Goal: Information Seeking & Learning: Check status

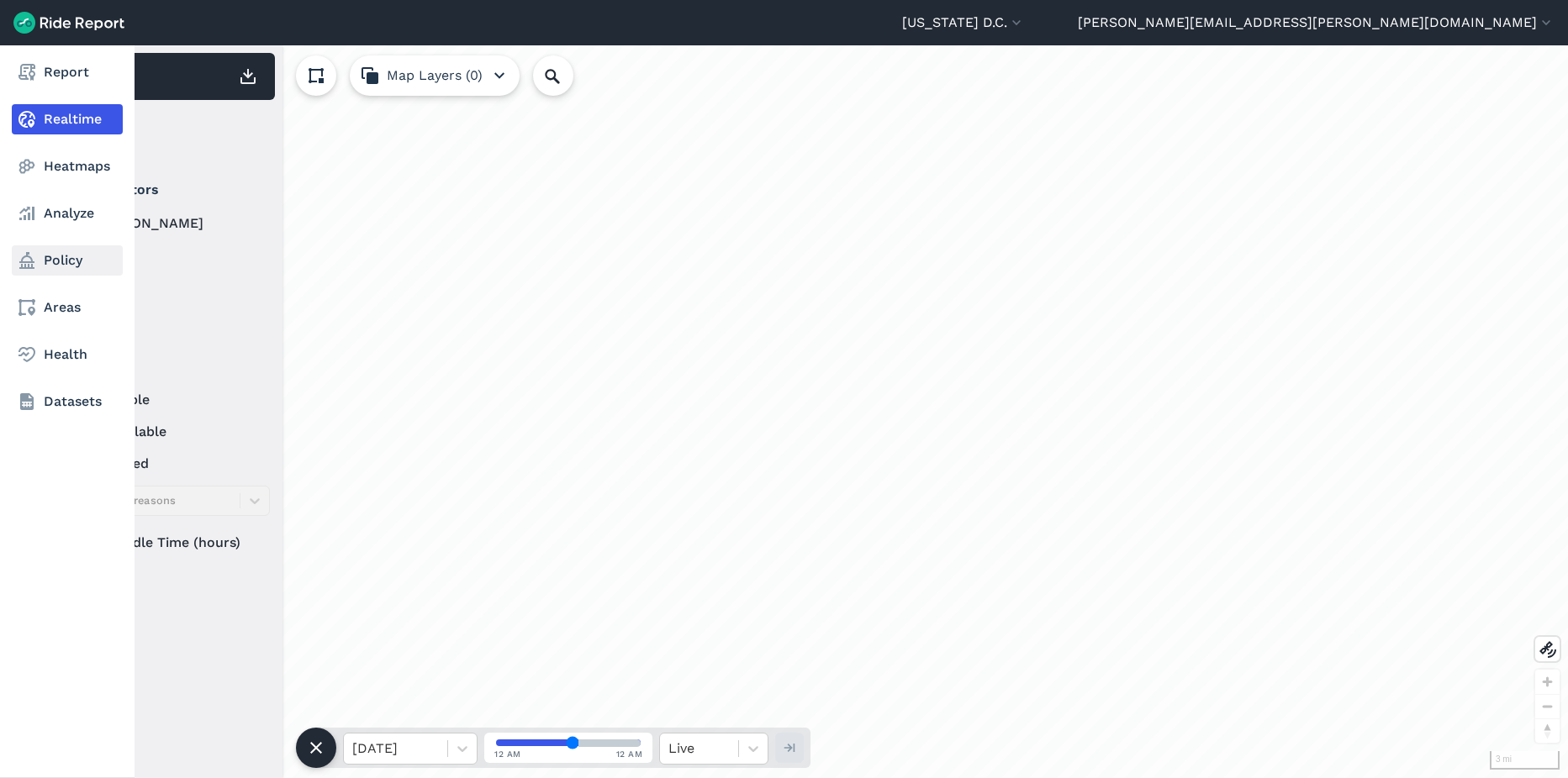
click at [68, 262] on link "Policy" at bounding box center [67, 261] width 111 height 31
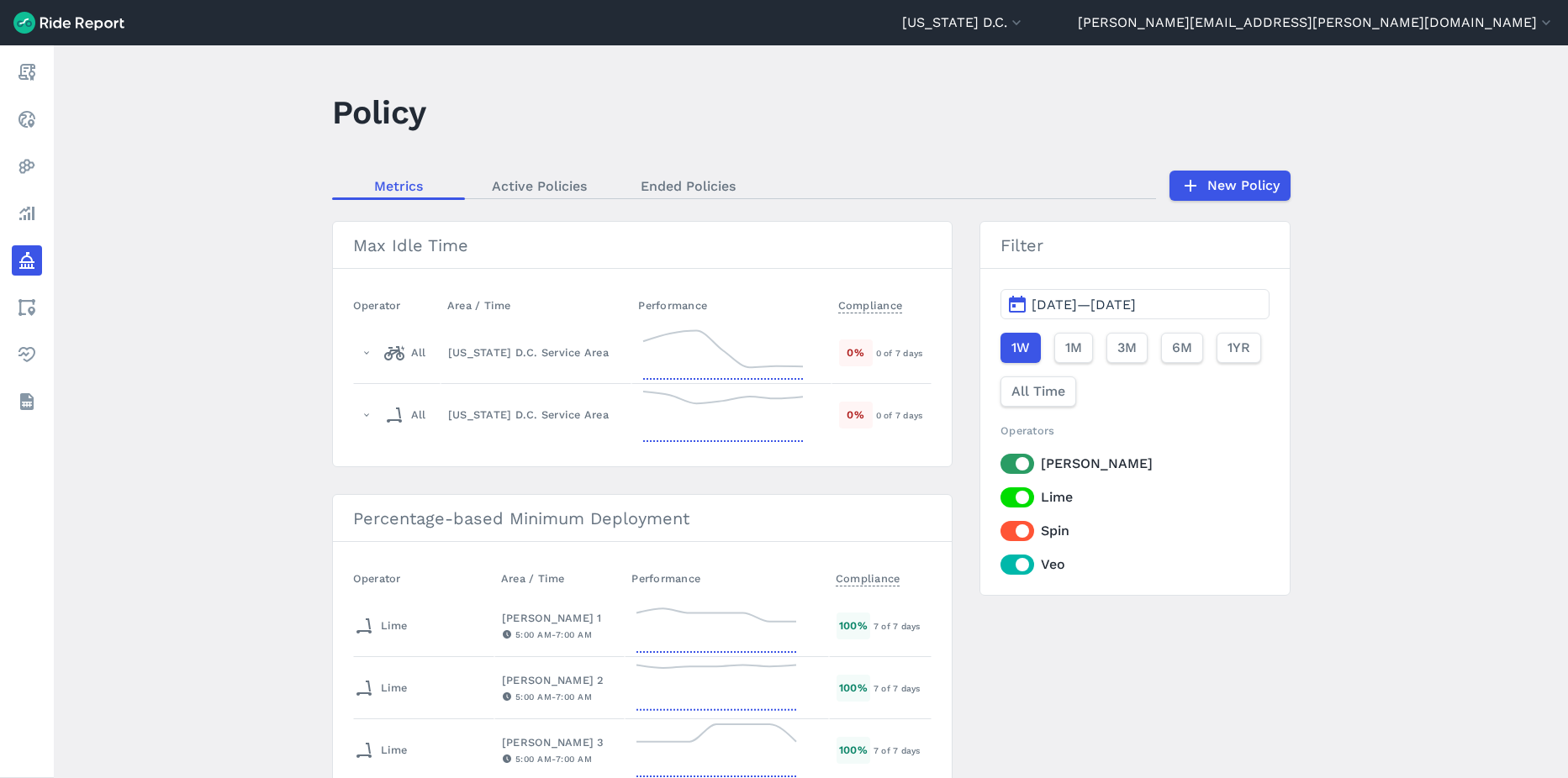
click at [1060, 312] on span "[DATE]—[DATE]" at bounding box center [1084, 304] width 104 height 16
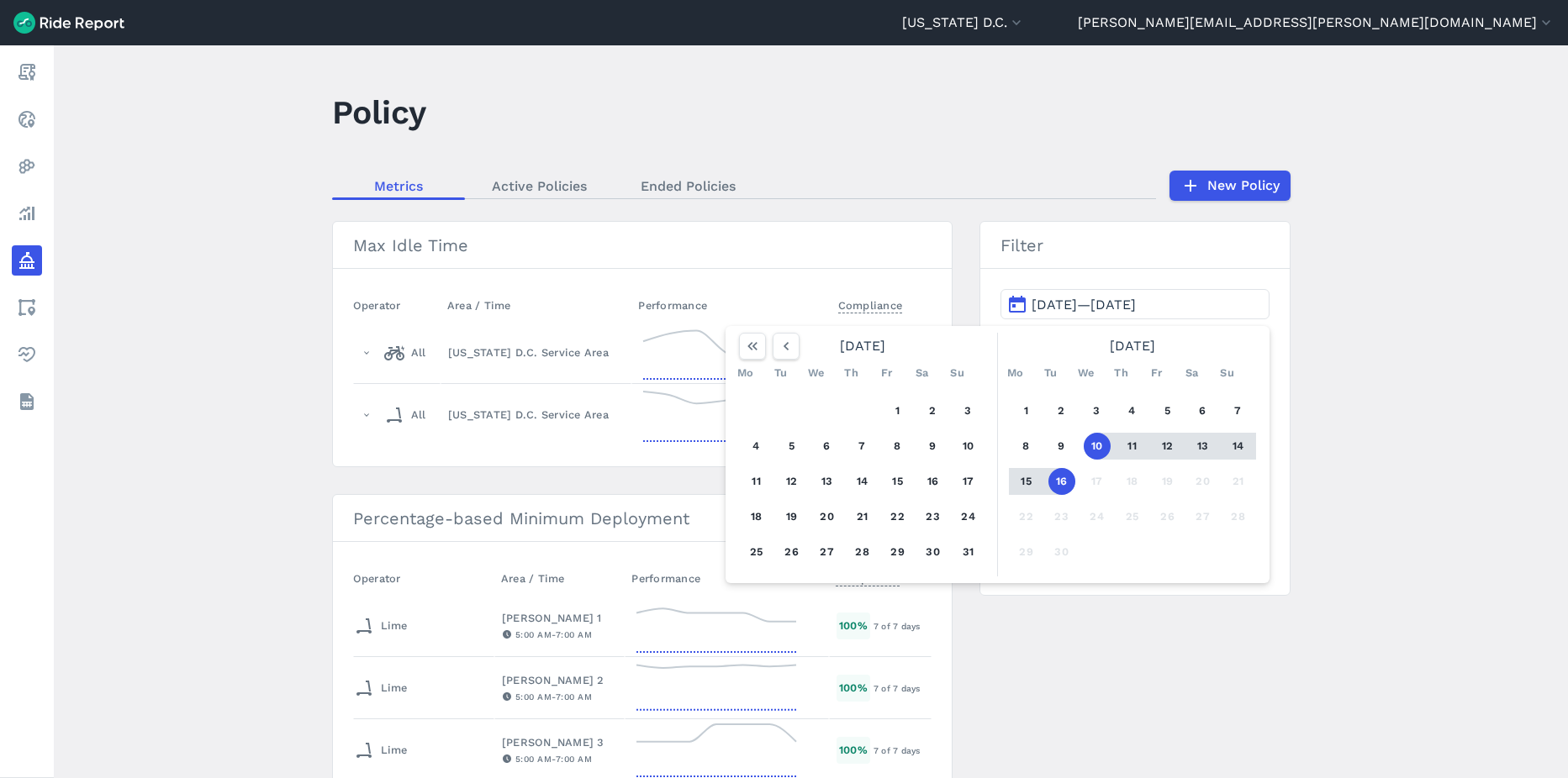
click at [1062, 479] on button "16" at bounding box center [1062, 481] width 27 height 27
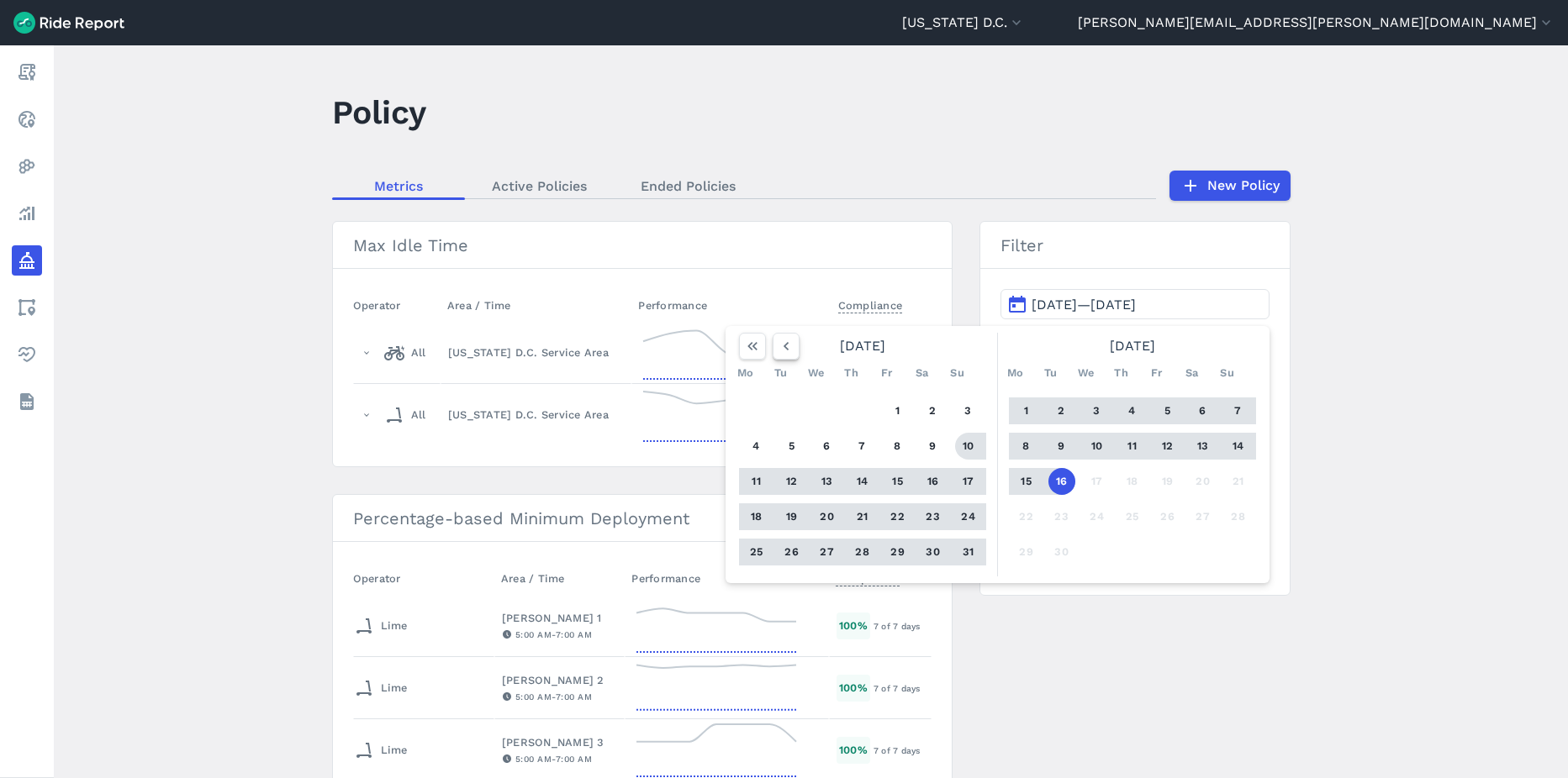
click at [788, 351] on icon "button" at bounding box center [786, 346] width 17 height 17
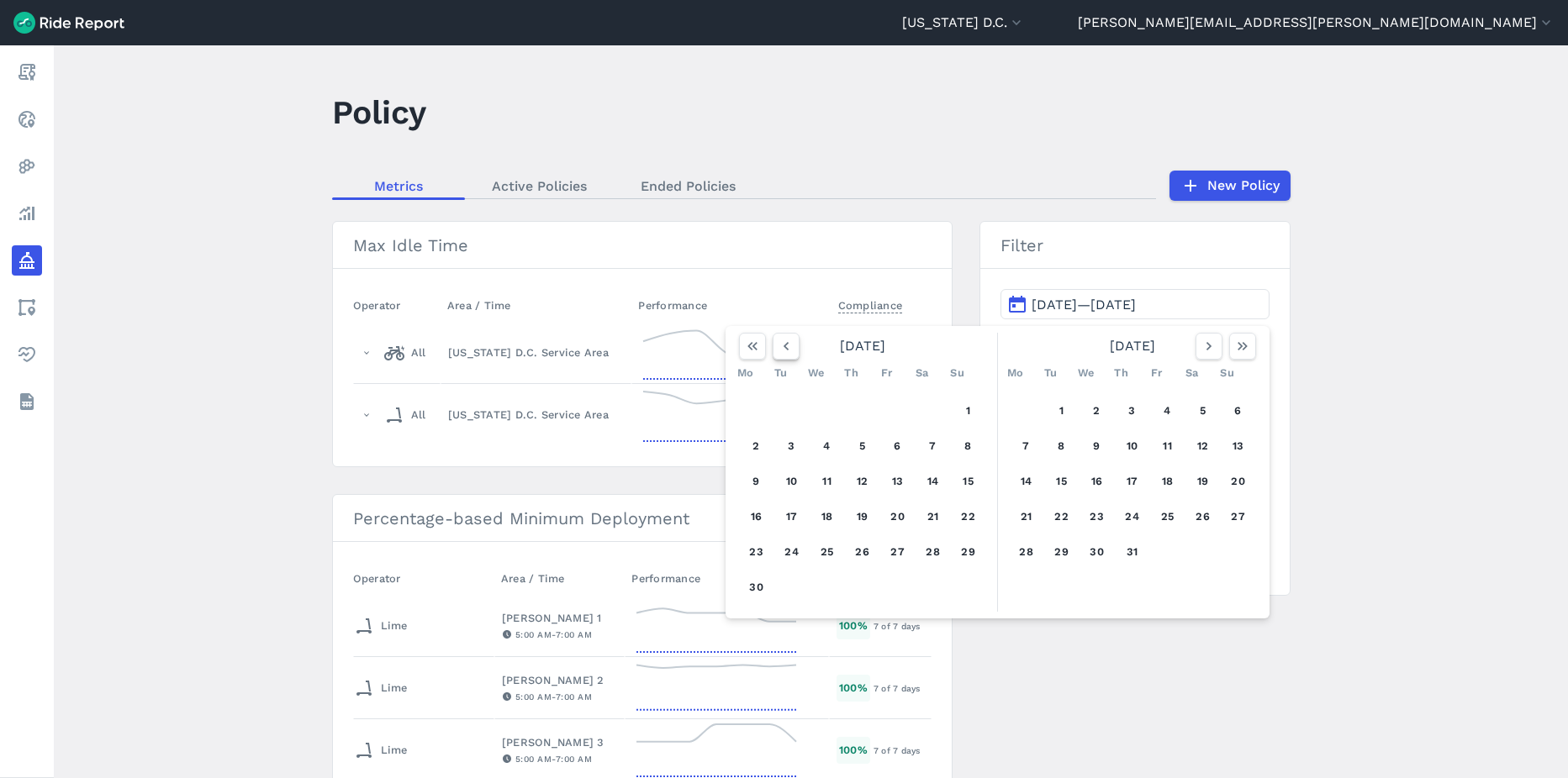
click at [788, 351] on icon "button" at bounding box center [786, 346] width 17 height 17
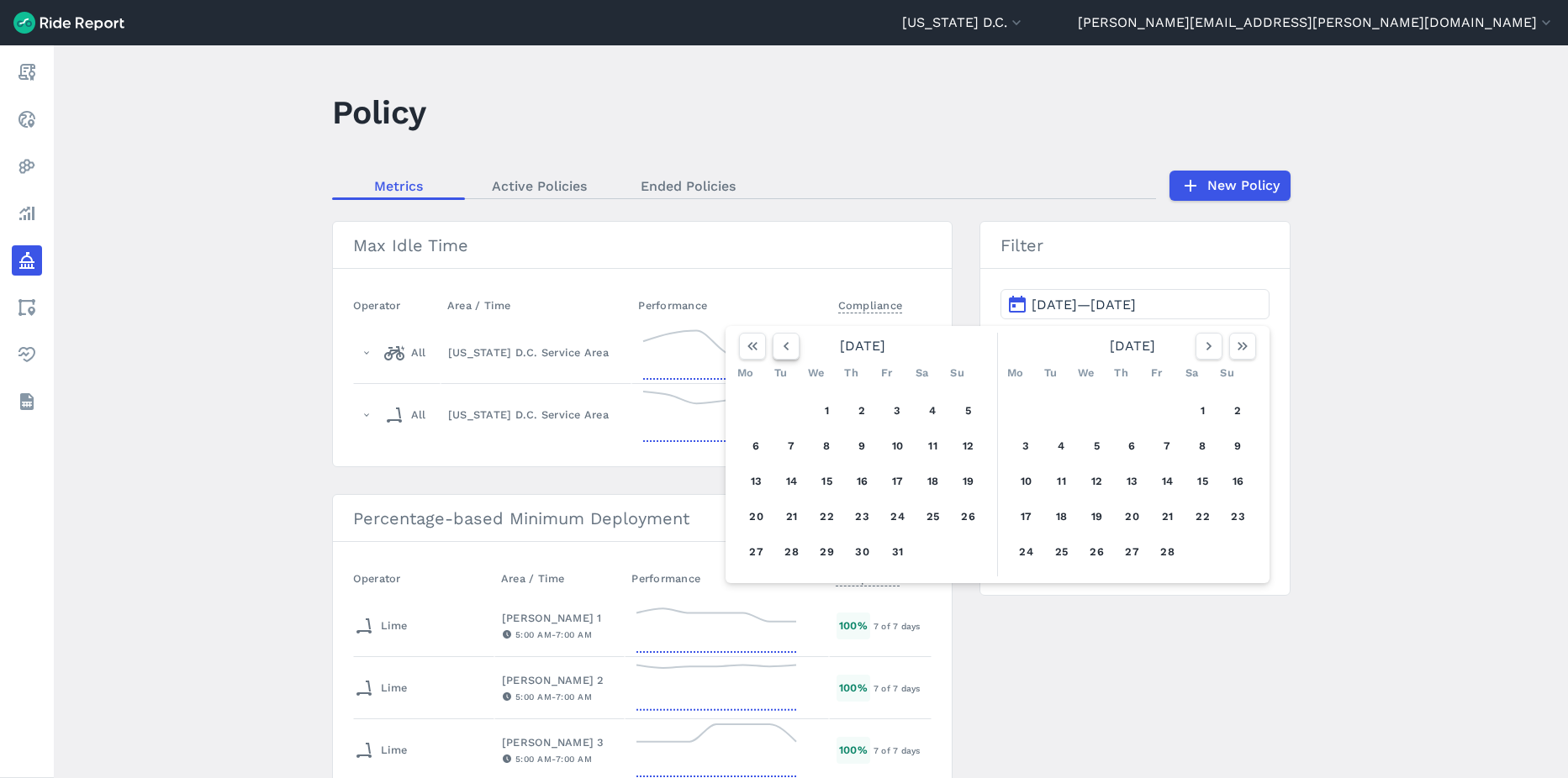
click at [788, 351] on icon "button" at bounding box center [786, 346] width 17 height 17
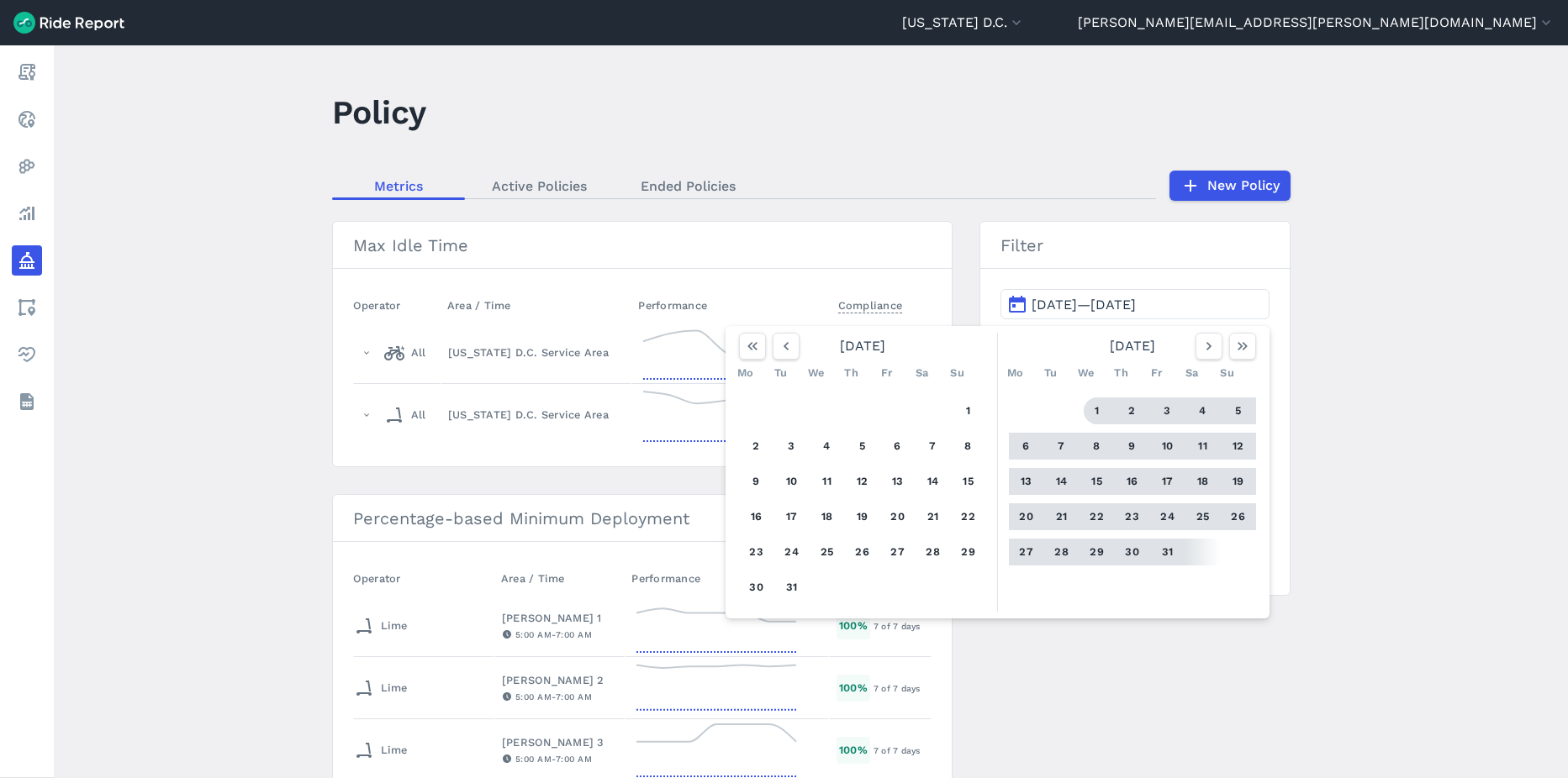
click at [1098, 405] on button "1" at bounding box center [1097, 412] width 27 height 27
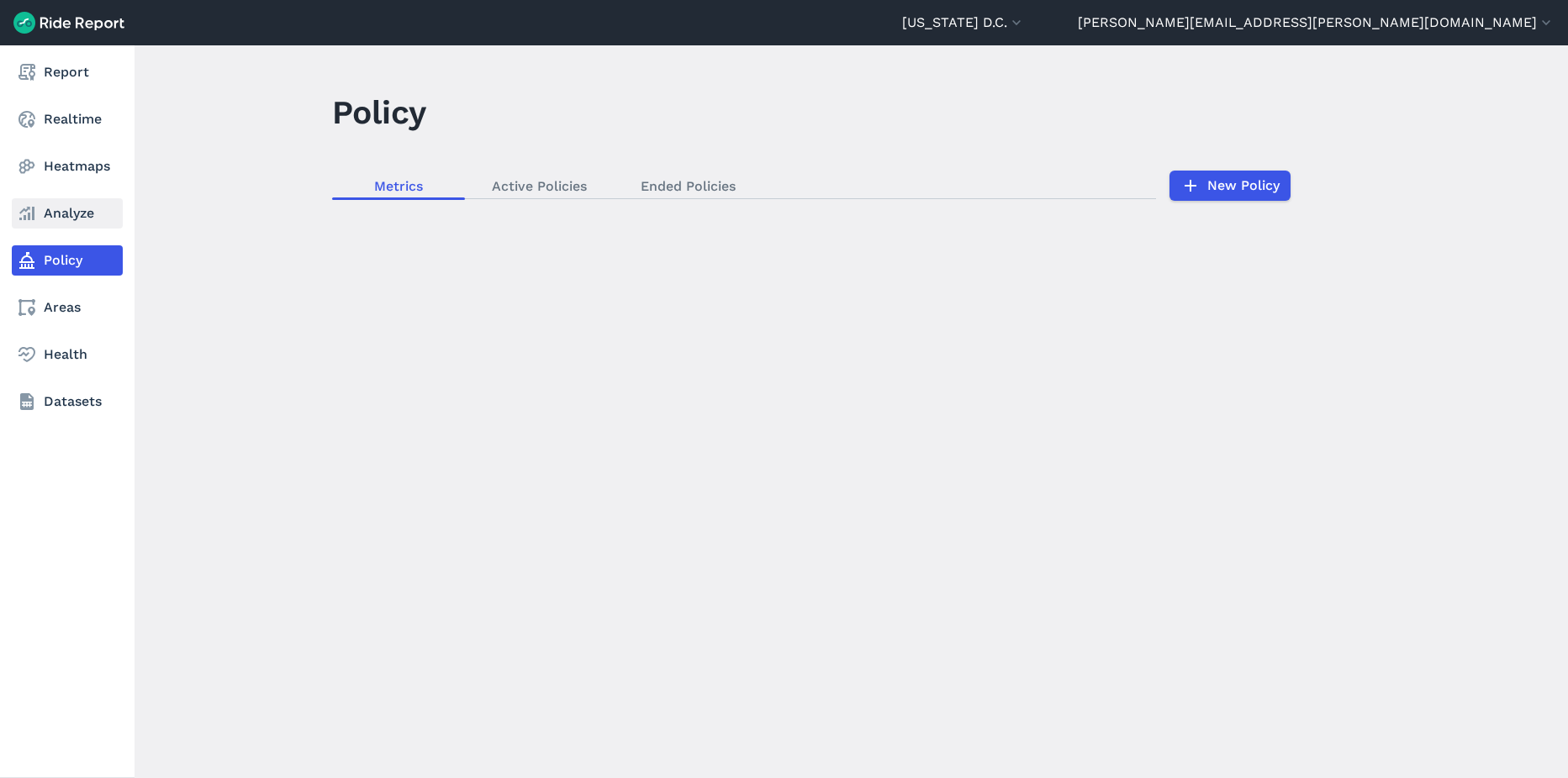
click at [43, 212] on link "Analyze" at bounding box center [67, 214] width 111 height 31
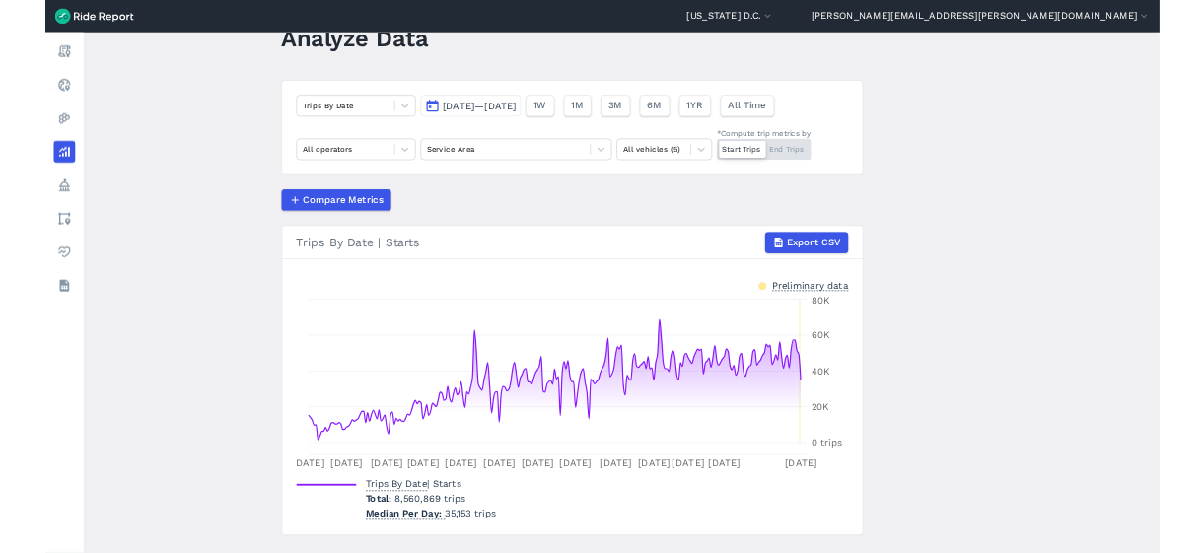
scroll to position [99, 0]
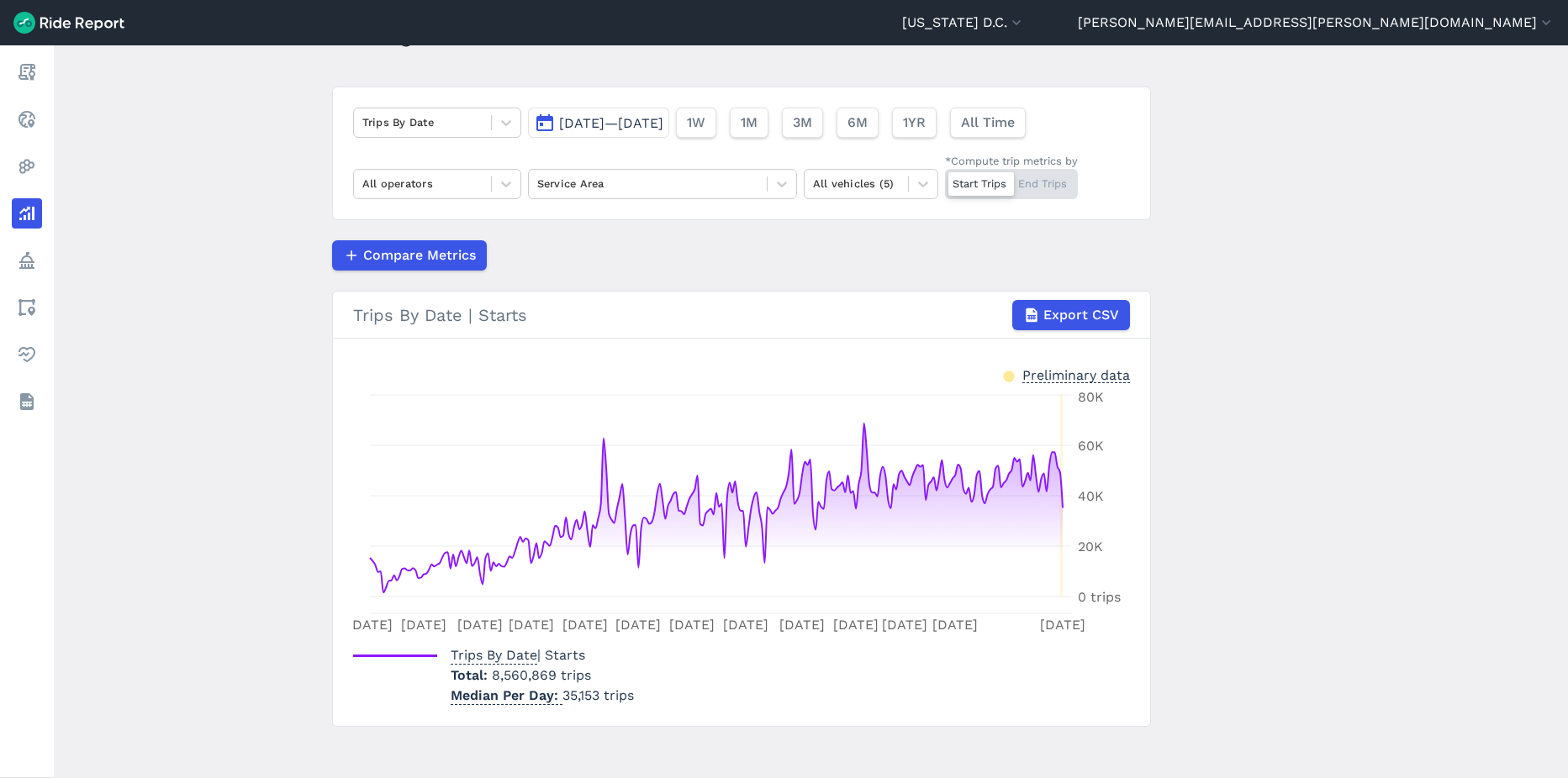
click at [643, 113] on button "[DATE]—[DATE]" at bounding box center [599, 123] width 142 height 31
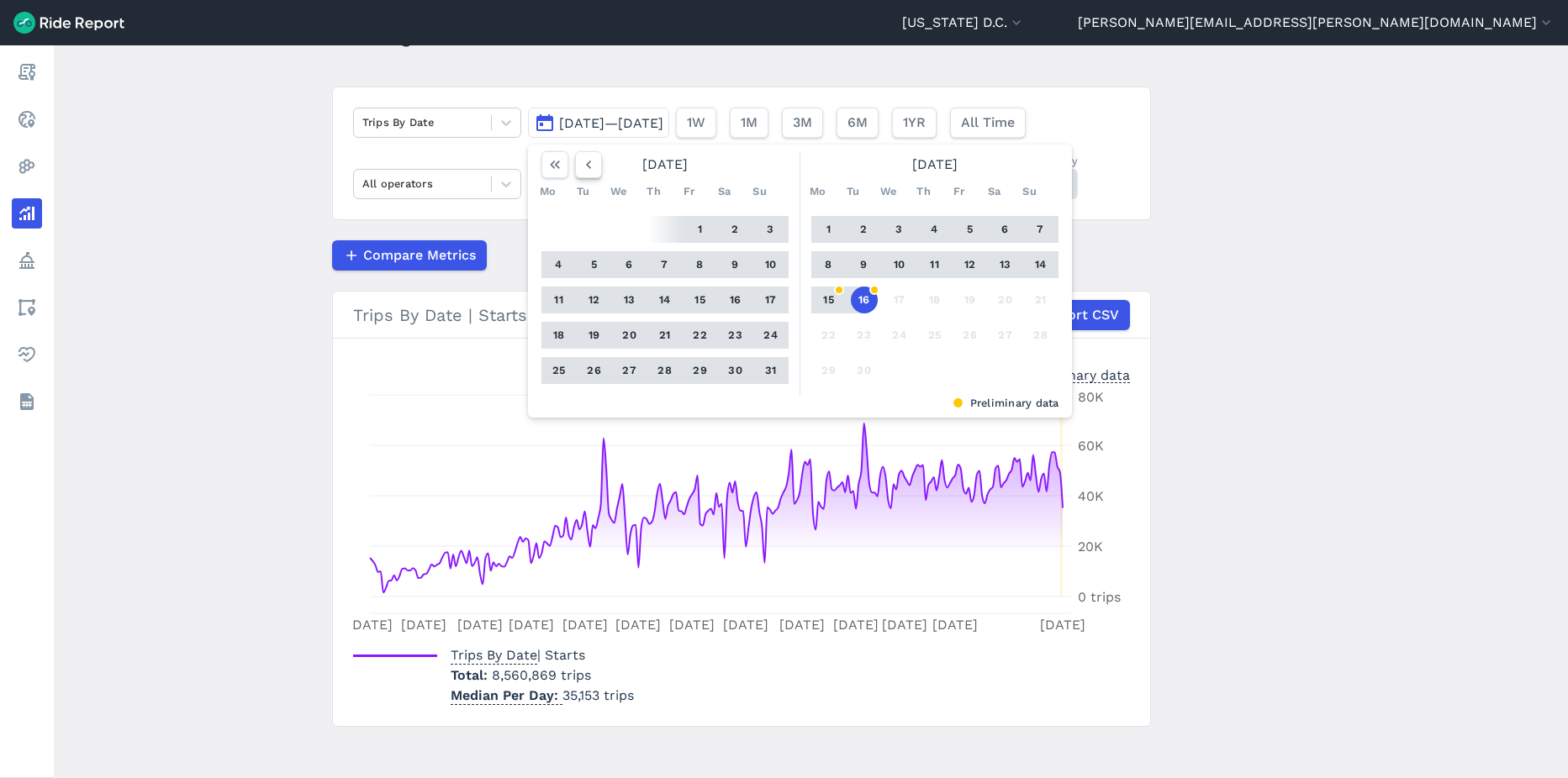
click at [584, 160] on icon "button" at bounding box center [589, 164] width 17 height 17
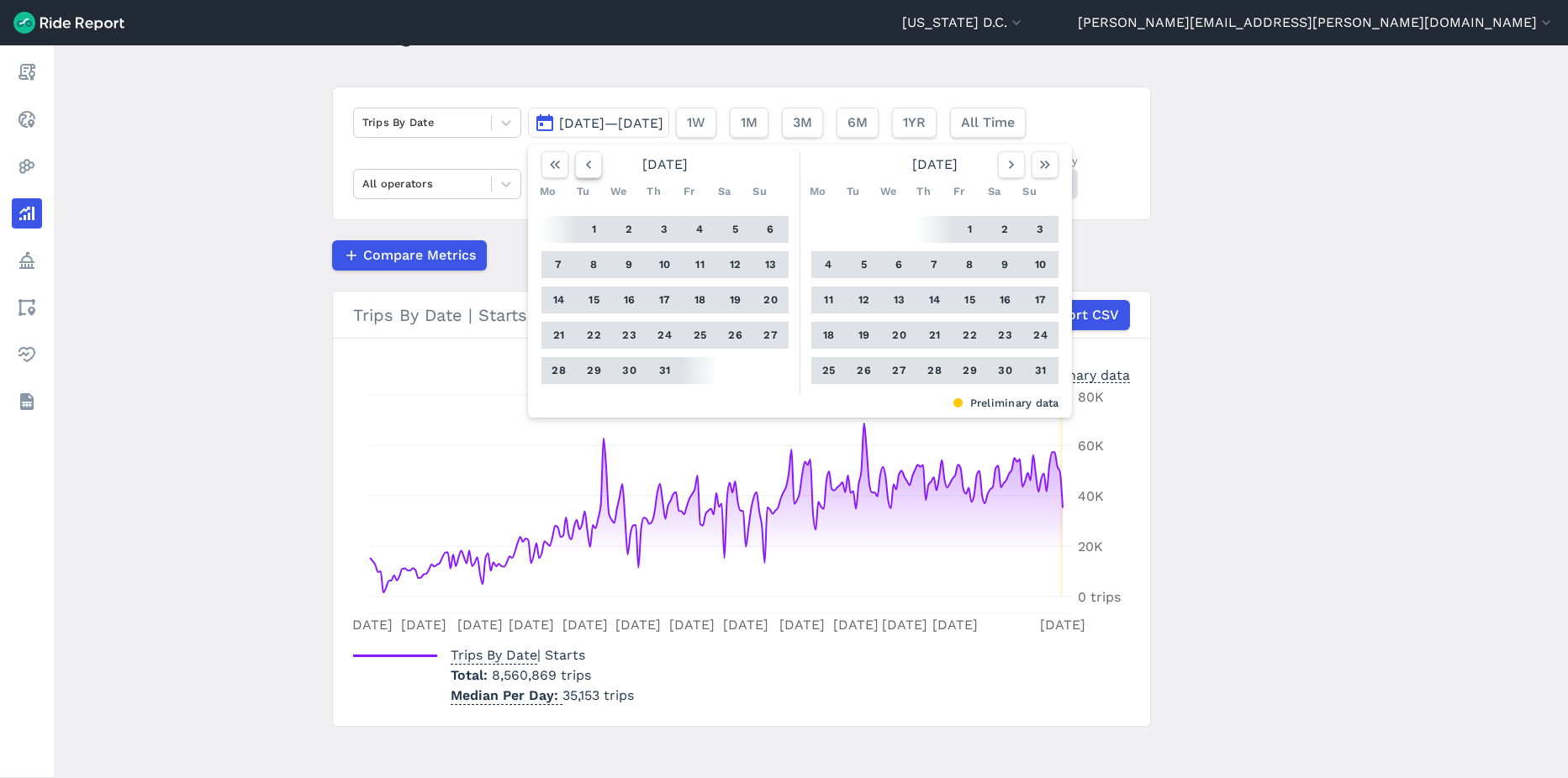
click at [584, 160] on icon "button" at bounding box center [589, 164] width 17 height 17
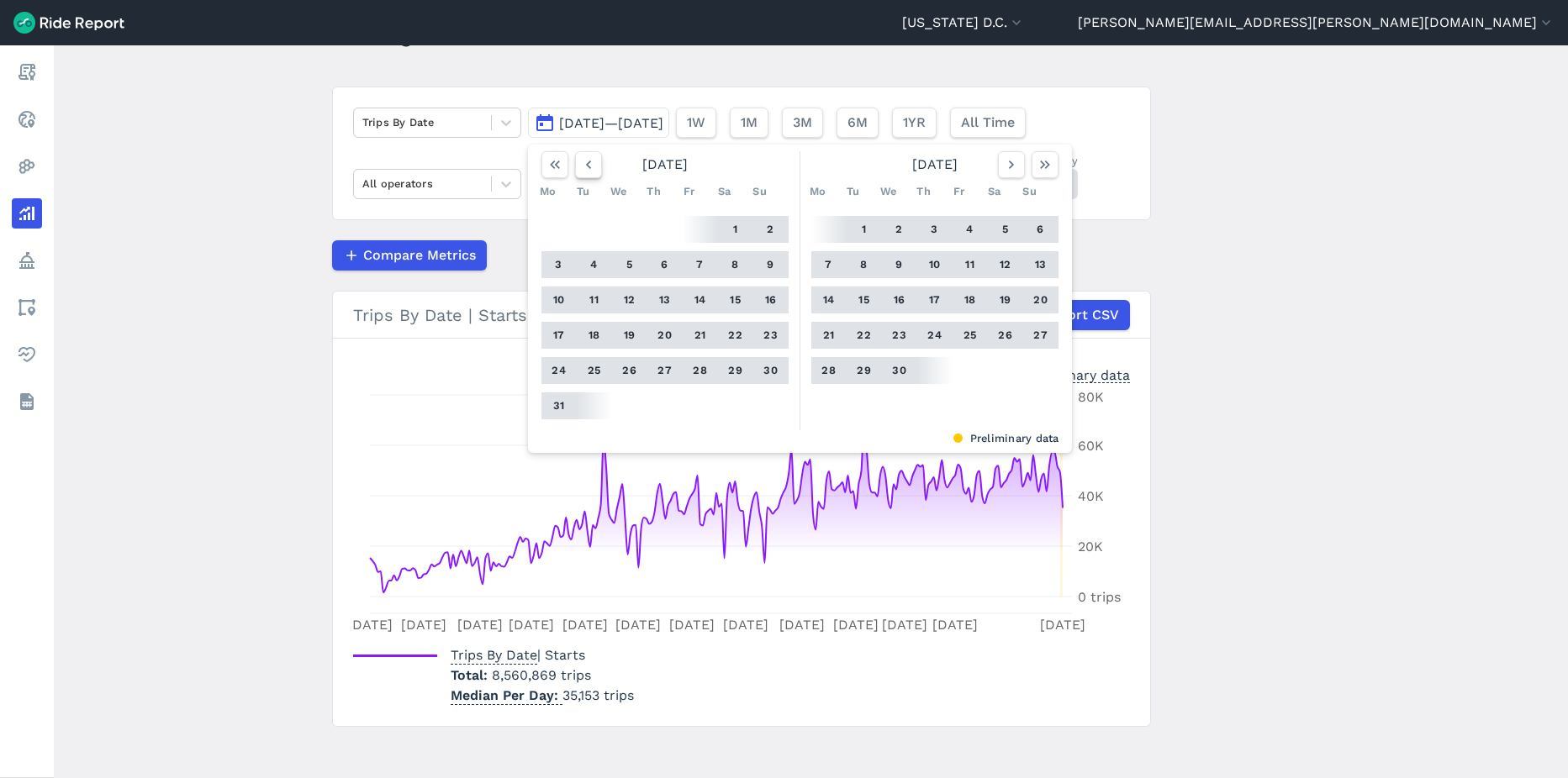
click at [584, 160] on icon "button" at bounding box center [589, 164] width 17 height 17
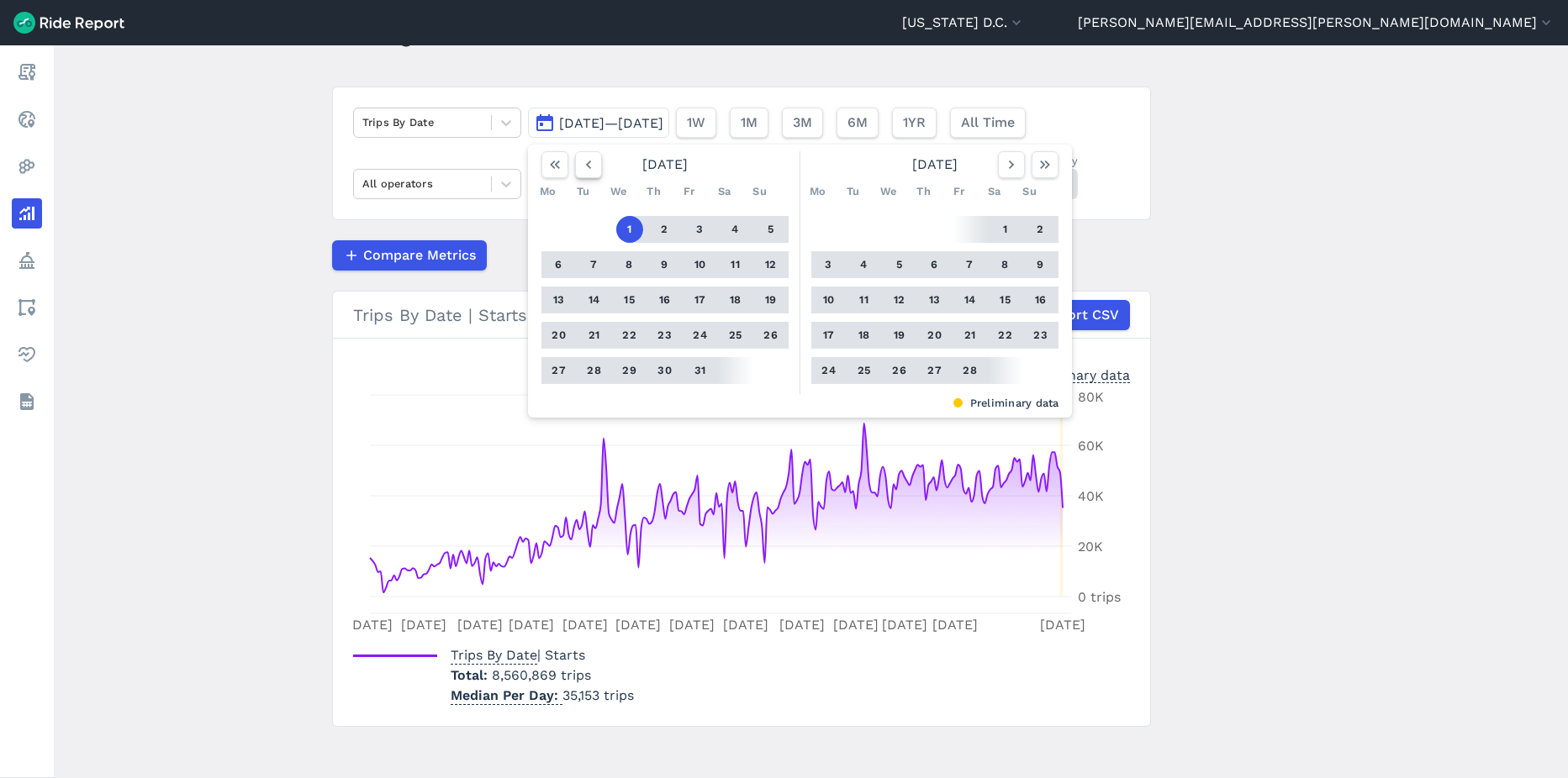
click at [584, 160] on icon "button" at bounding box center [589, 164] width 17 height 17
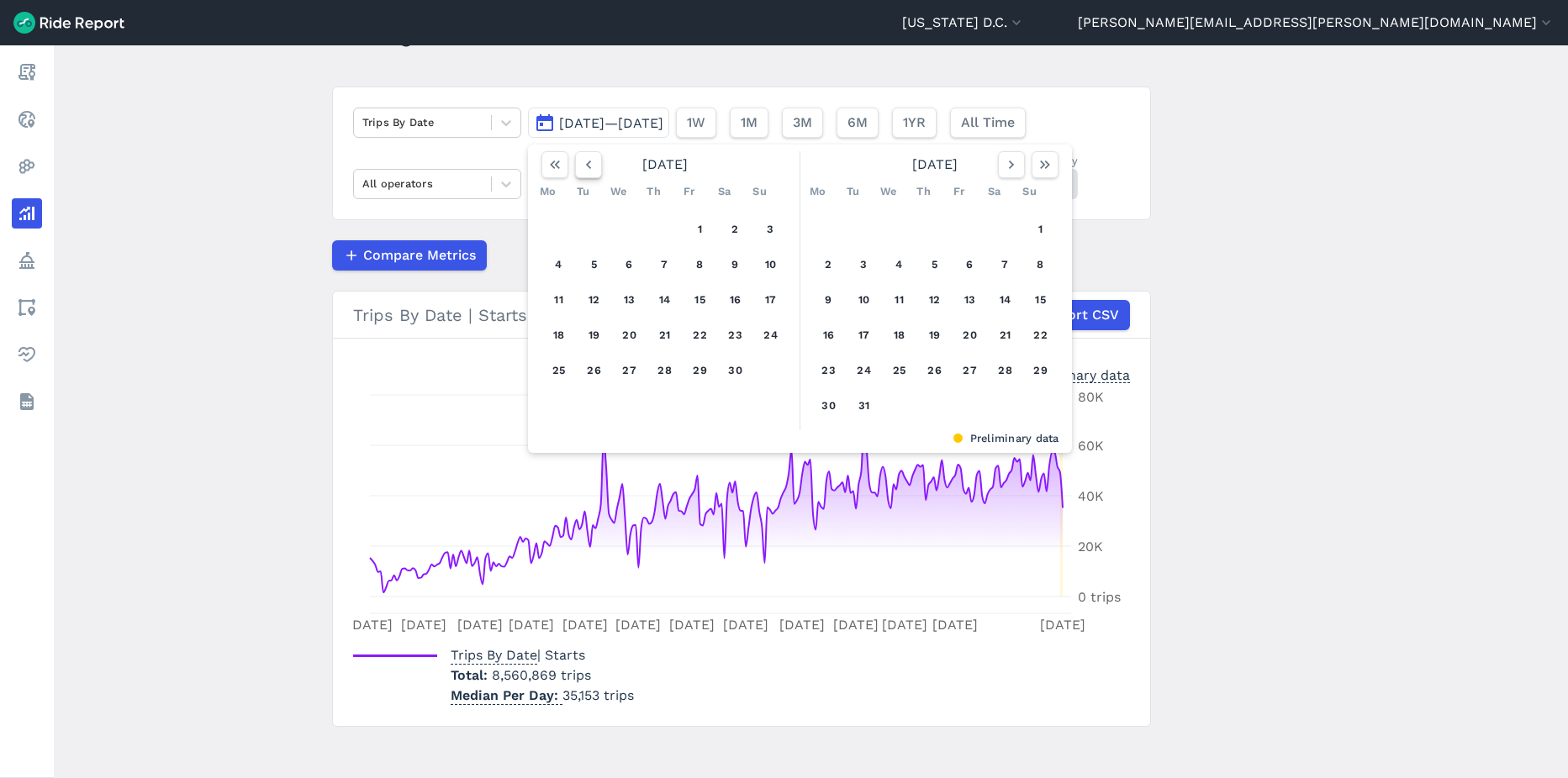
click at [584, 160] on icon "button" at bounding box center [589, 164] width 17 height 17
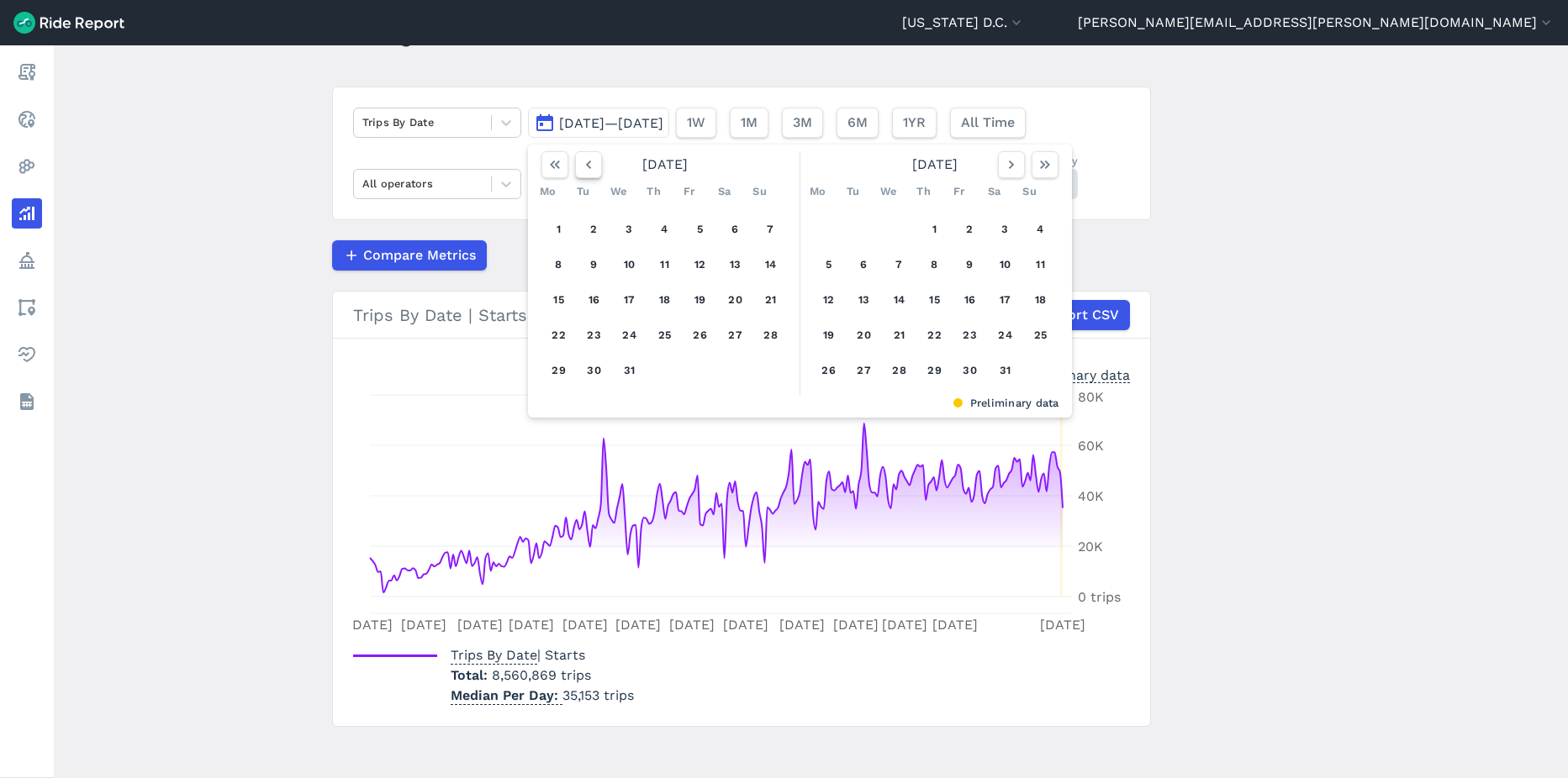
click at [584, 160] on icon "button" at bounding box center [589, 164] width 17 height 17
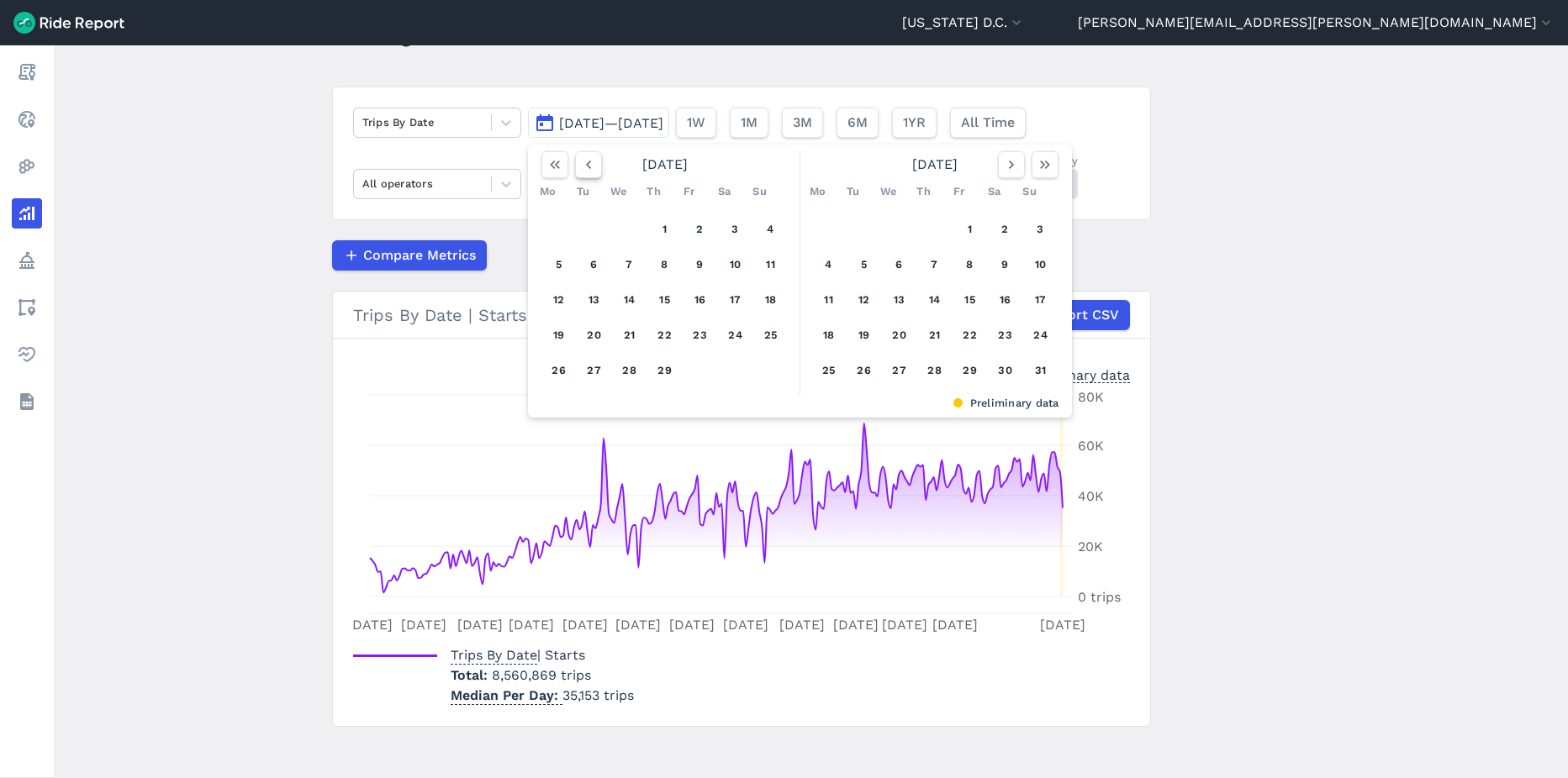
click at [584, 160] on icon "button" at bounding box center [589, 164] width 17 height 17
click at [764, 303] on button "17" at bounding box center [772, 300] width 27 height 27
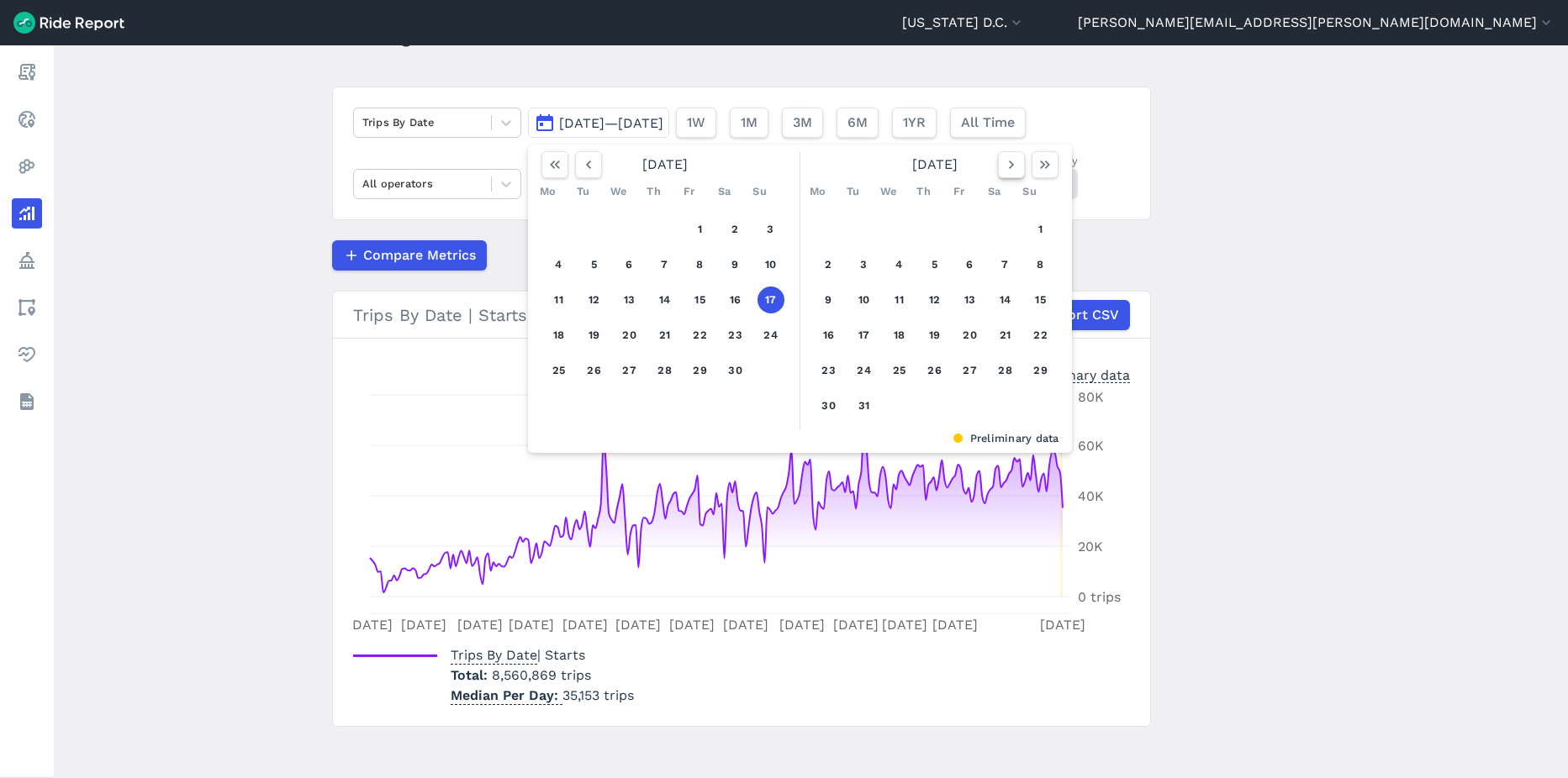
click at [1006, 171] on icon "button" at bounding box center [1012, 164] width 17 height 17
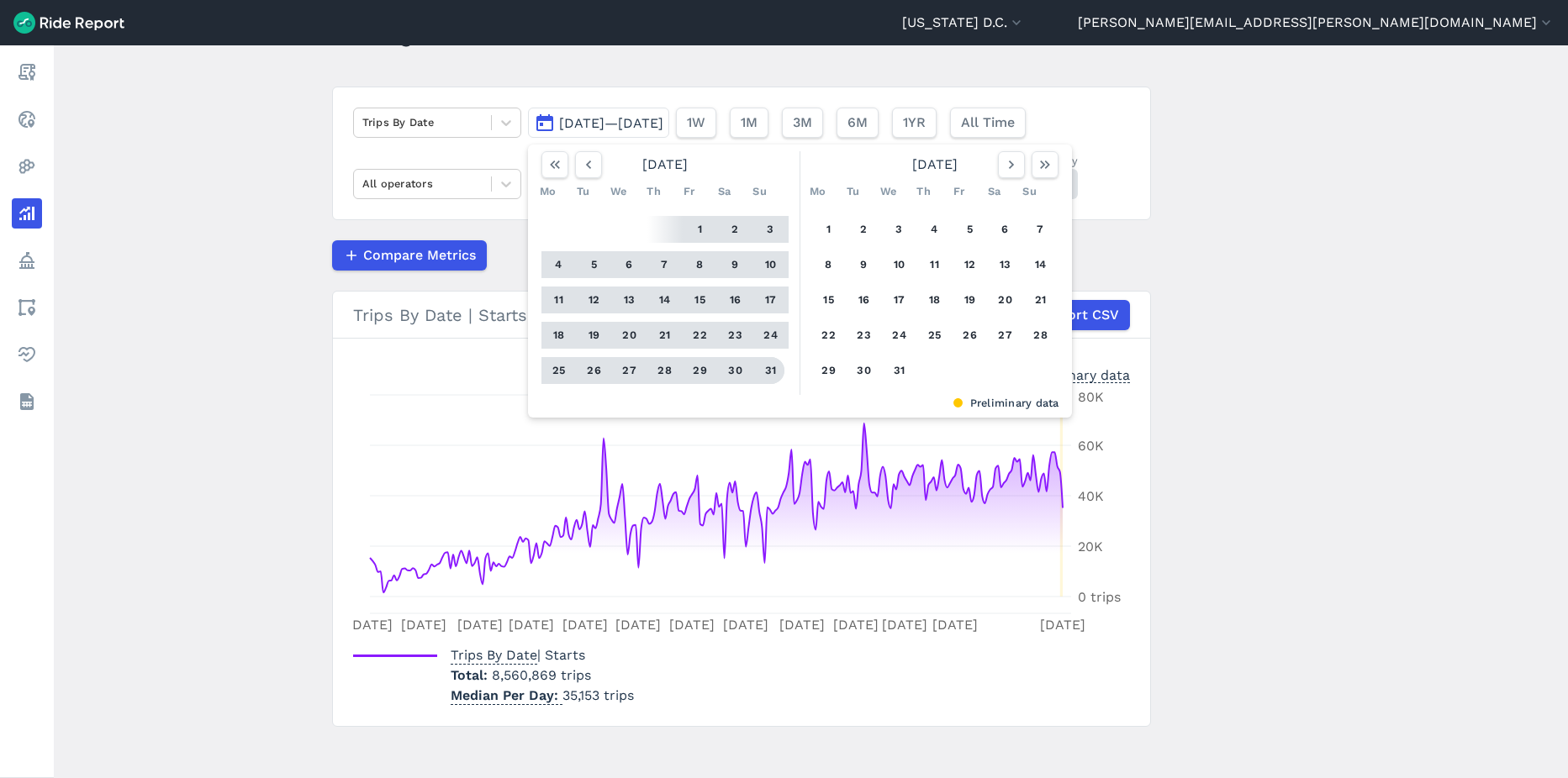
click at [766, 371] on button "31" at bounding box center [772, 371] width 27 height 27
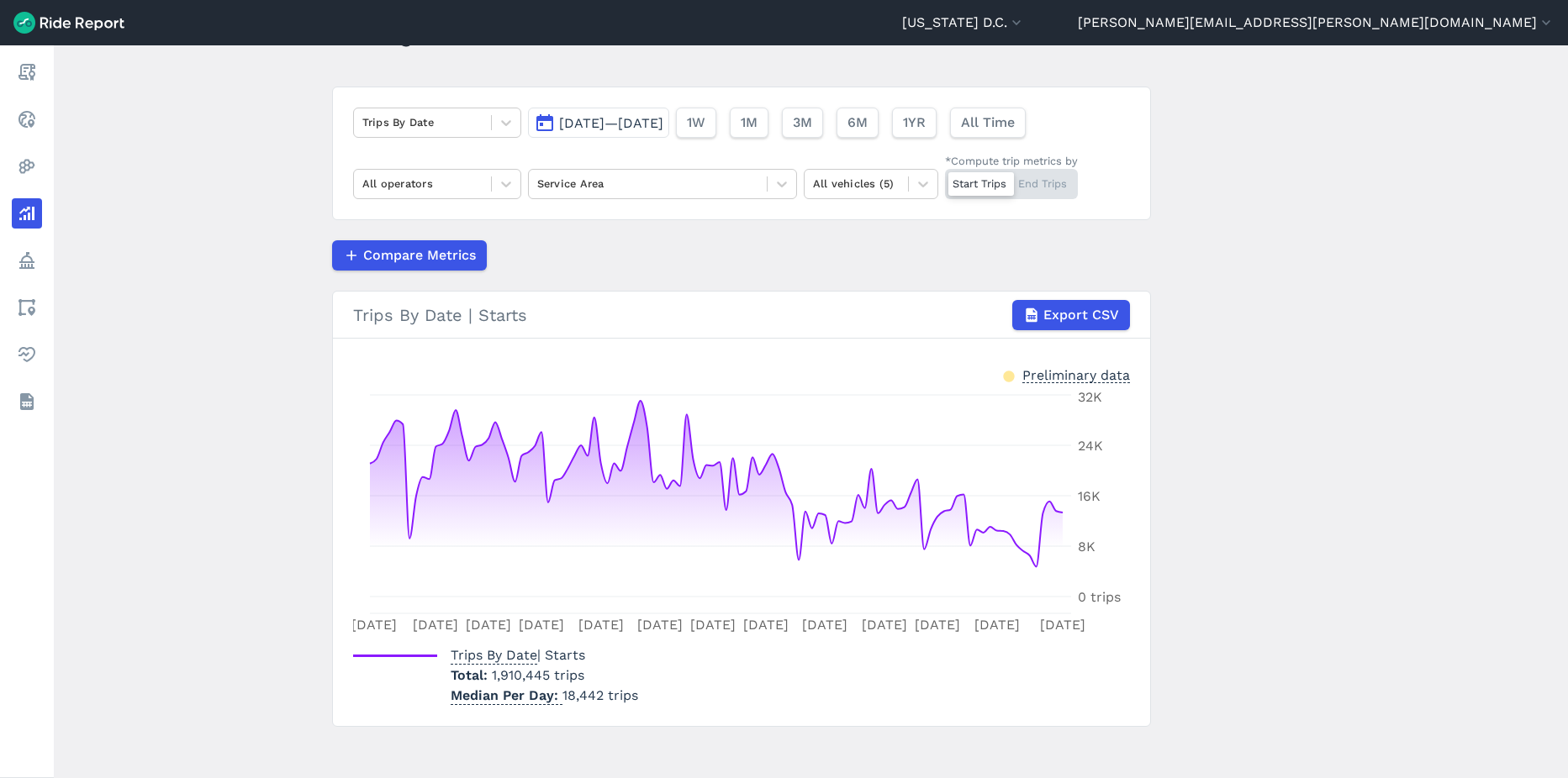
click at [663, 122] on span "[DATE]—[DATE]" at bounding box center [611, 123] width 104 height 16
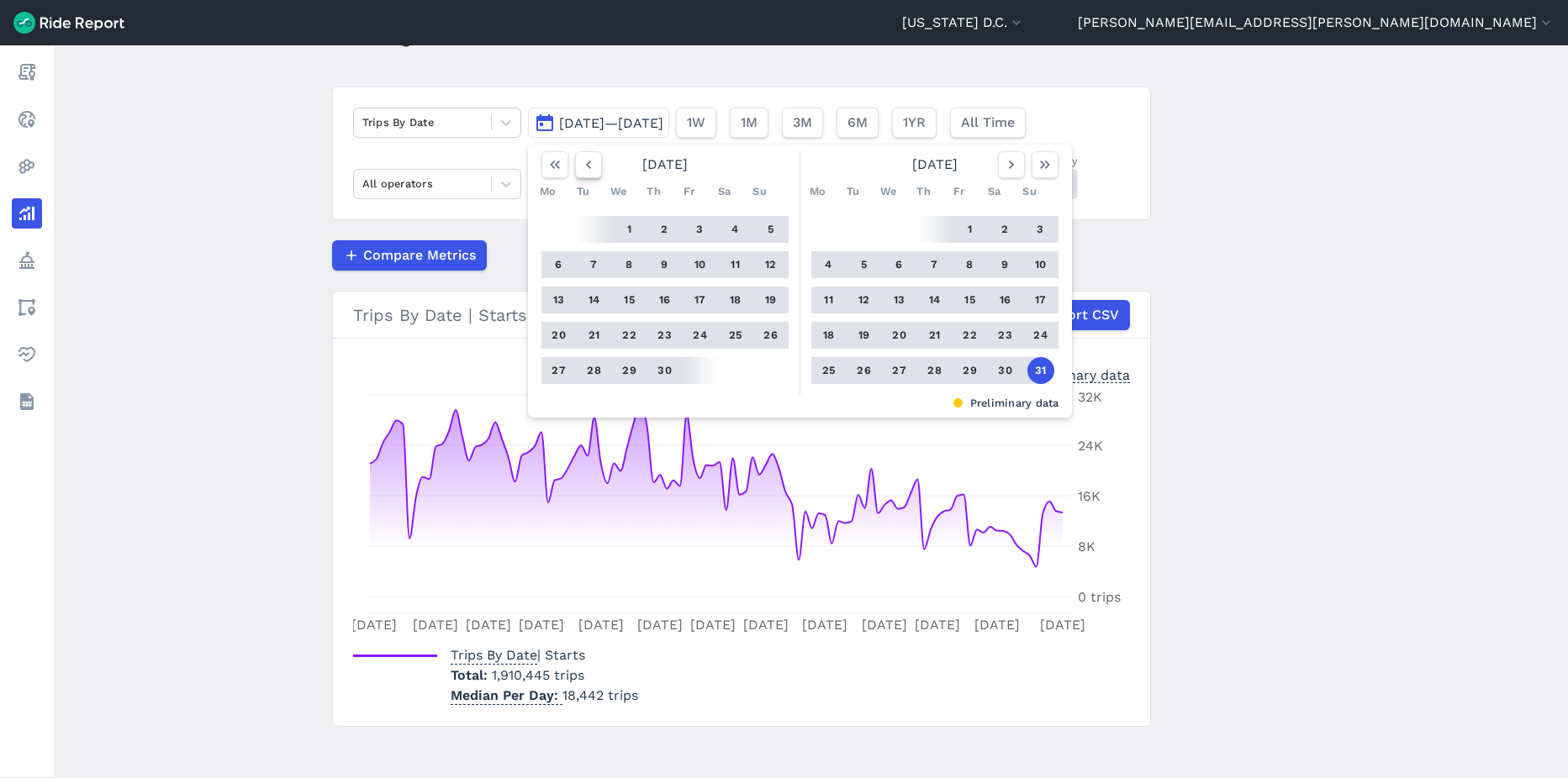
click at [593, 173] on button "button" at bounding box center [589, 165] width 27 height 27
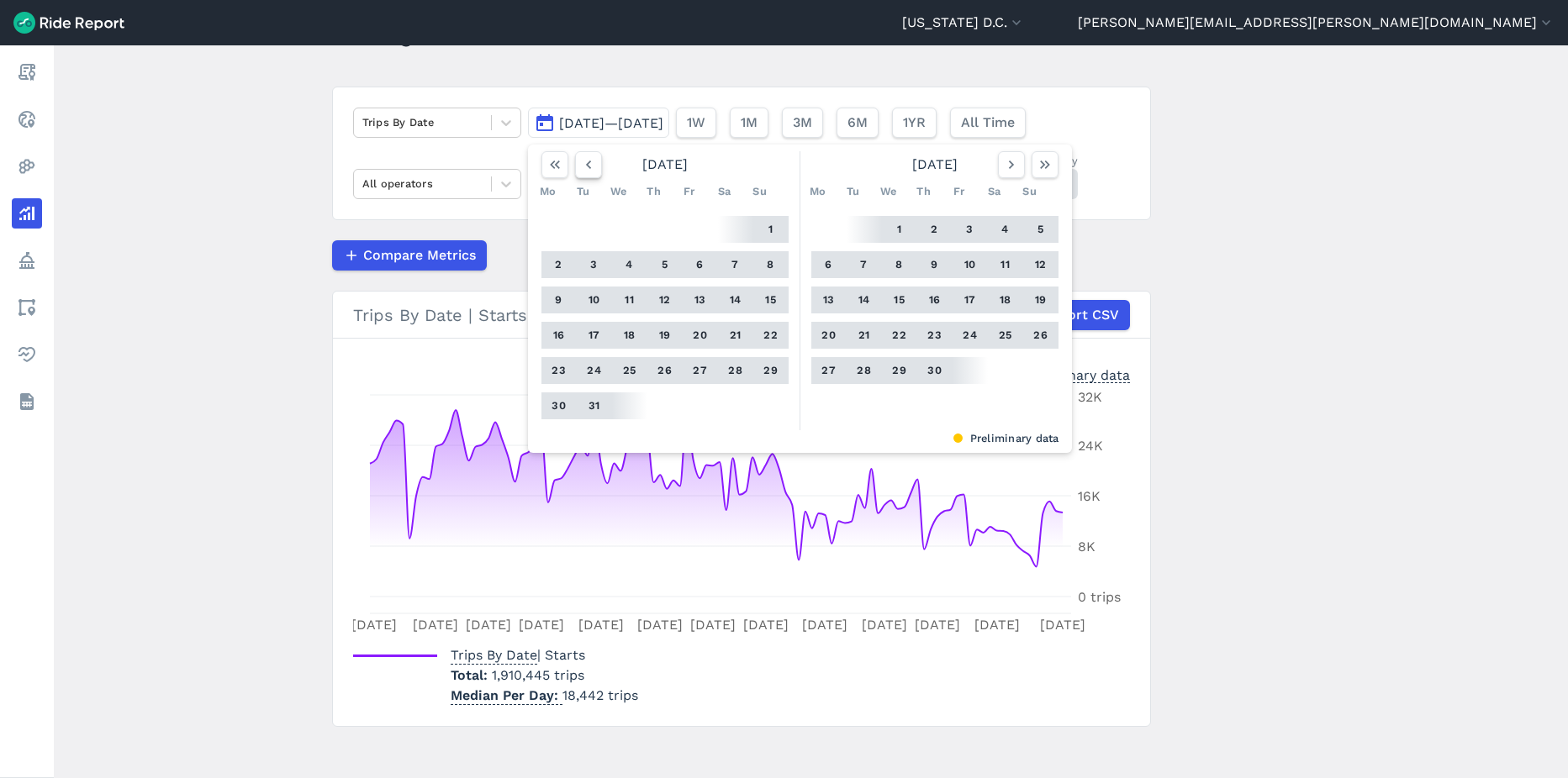
click at [593, 173] on button "button" at bounding box center [589, 165] width 27 height 27
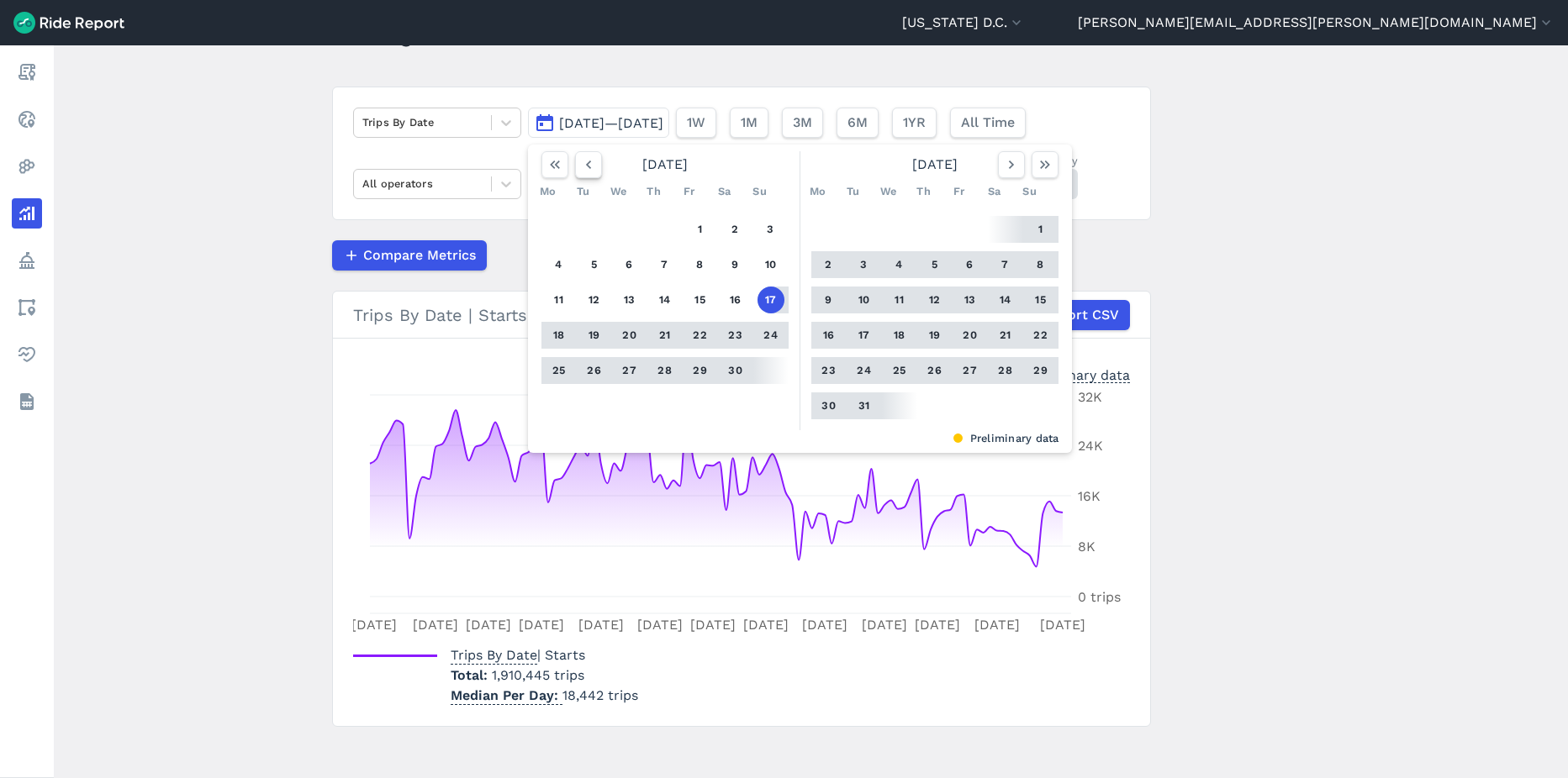
click at [593, 173] on button "button" at bounding box center [589, 165] width 27 height 27
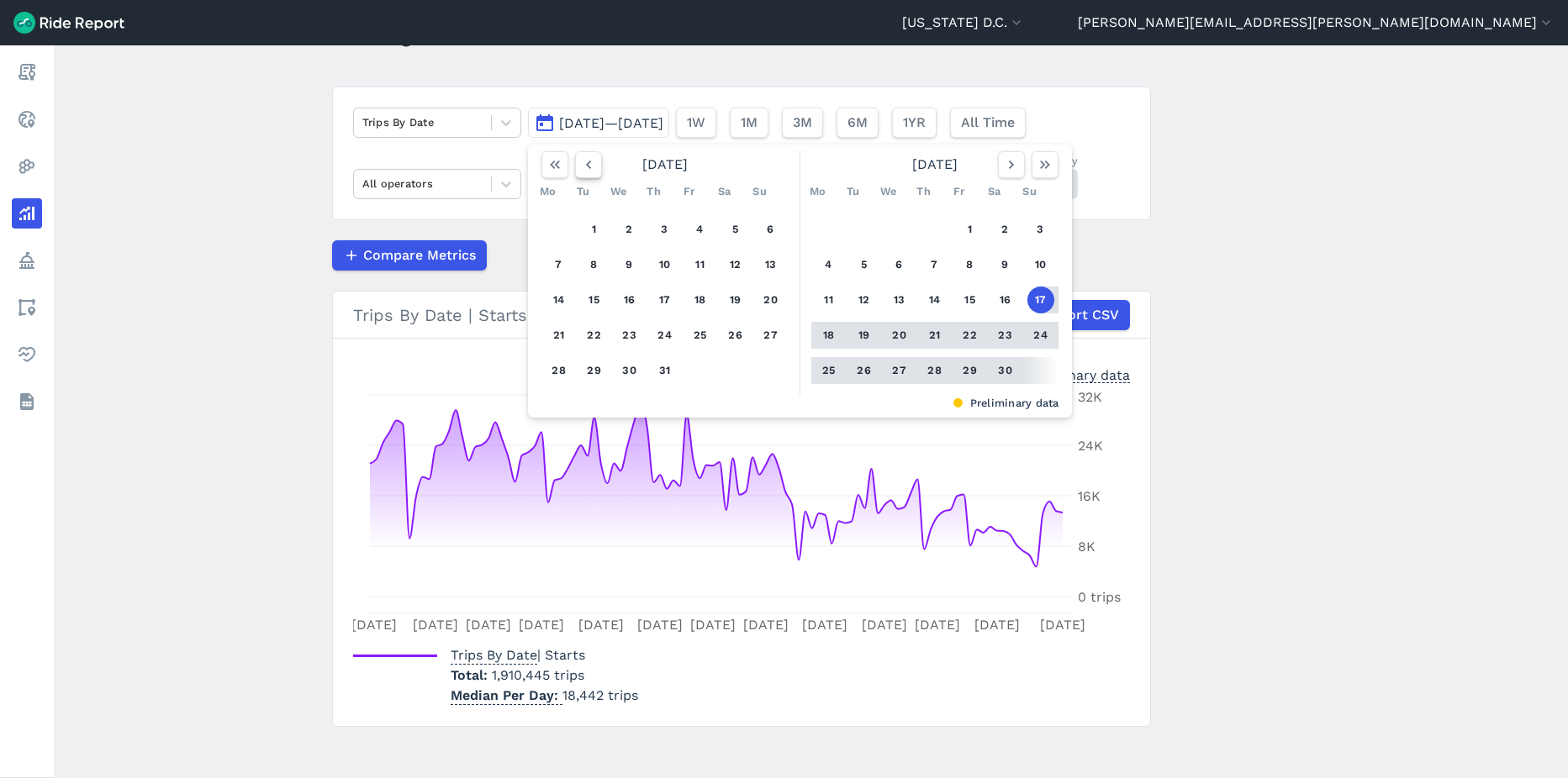
click at [593, 173] on button "button" at bounding box center [589, 165] width 27 height 27
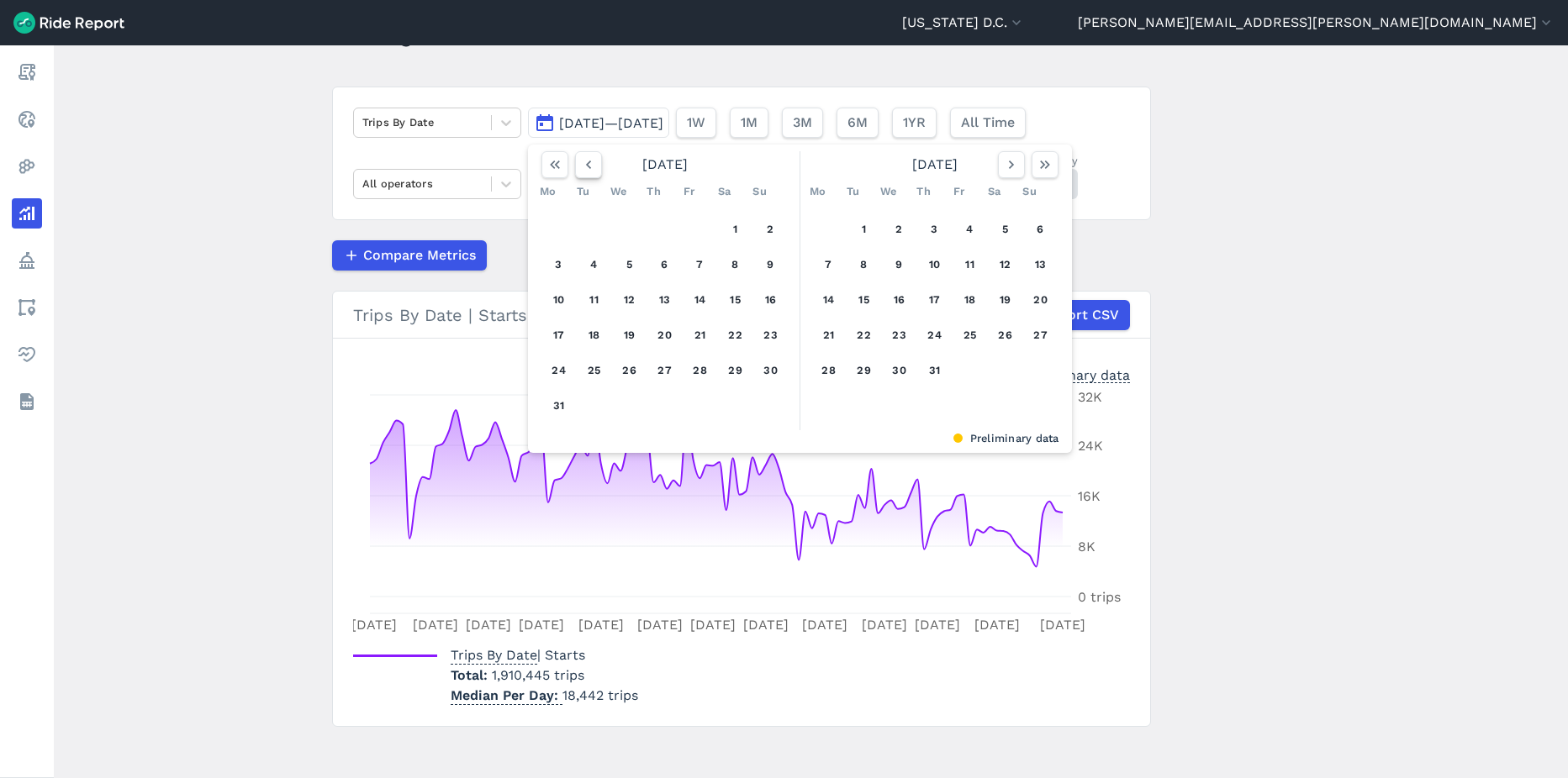
click at [593, 173] on button "button" at bounding box center [589, 165] width 27 height 27
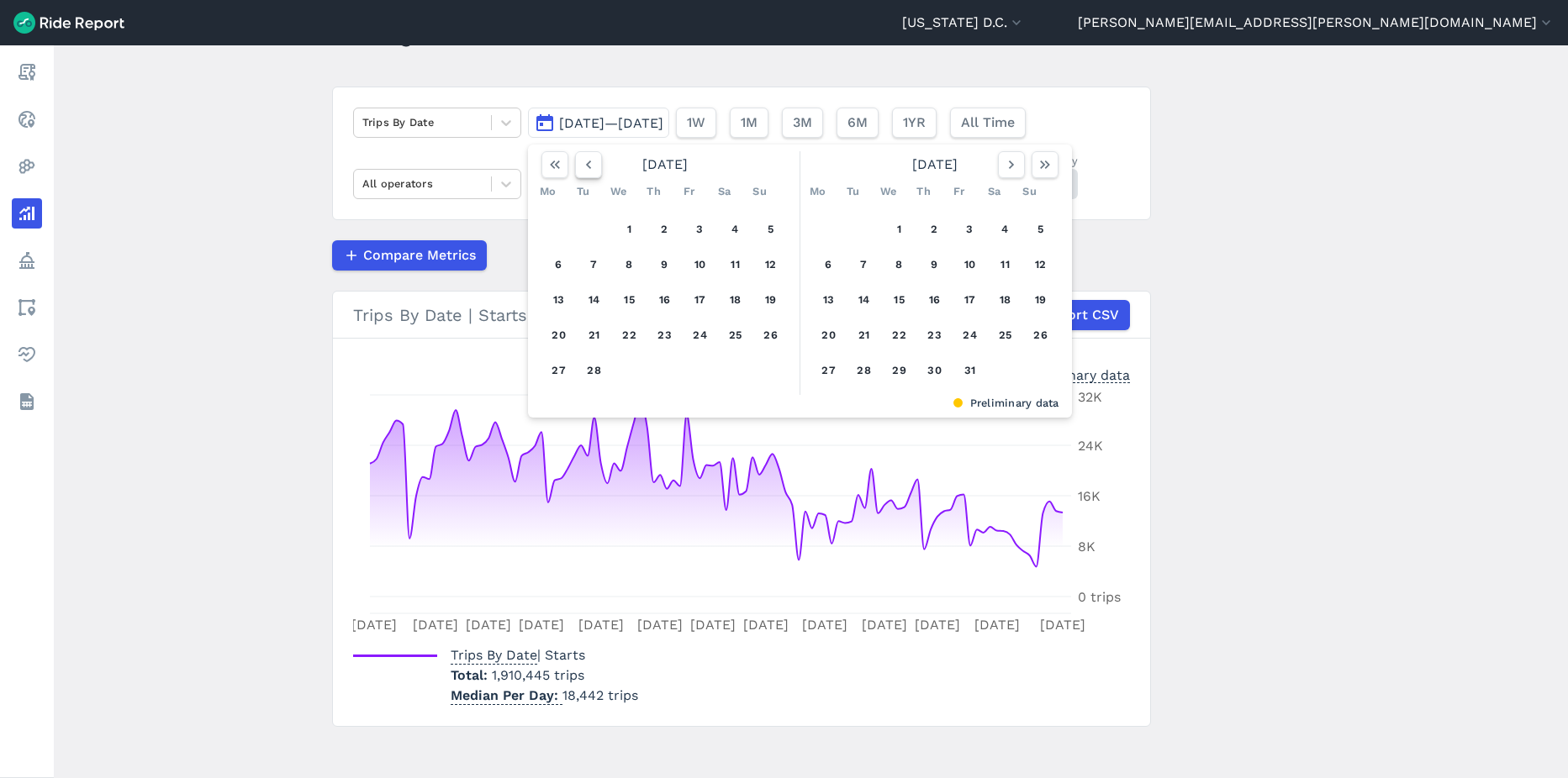
click at [593, 173] on button "button" at bounding box center [589, 165] width 27 height 27
click at [775, 228] on button "1" at bounding box center [772, 229] width 27 height 27
click at [1046, 167] on icon "button" at bounding box center [1045, 164] width 17 height 17
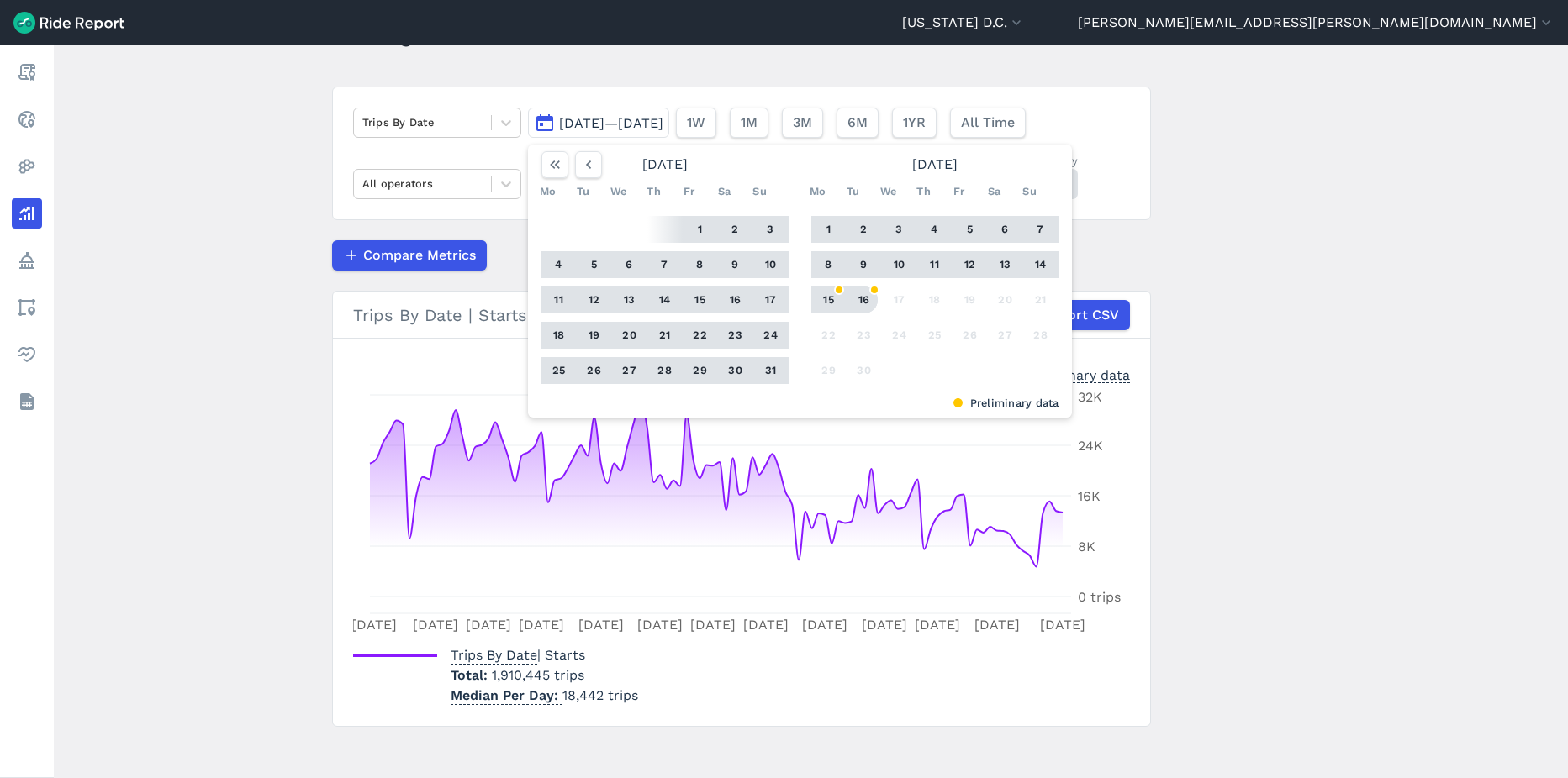
click at [859, 304] on button "16" at bounding box center [865, 300] width 27 height 27
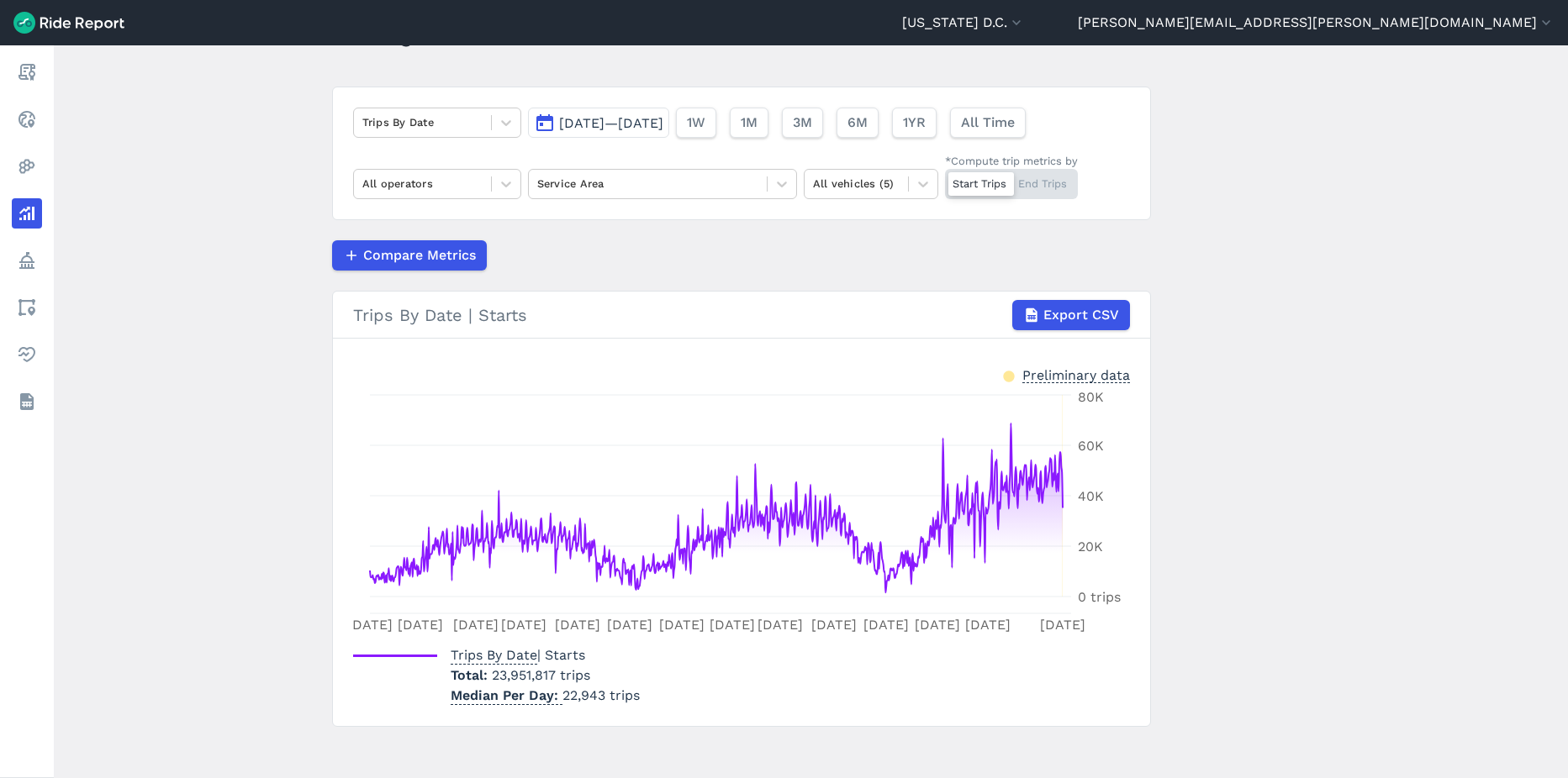
click at [605, 121] on span "[DATE]—[DATE]" at bounding box center [611, 123] width 104 height 16
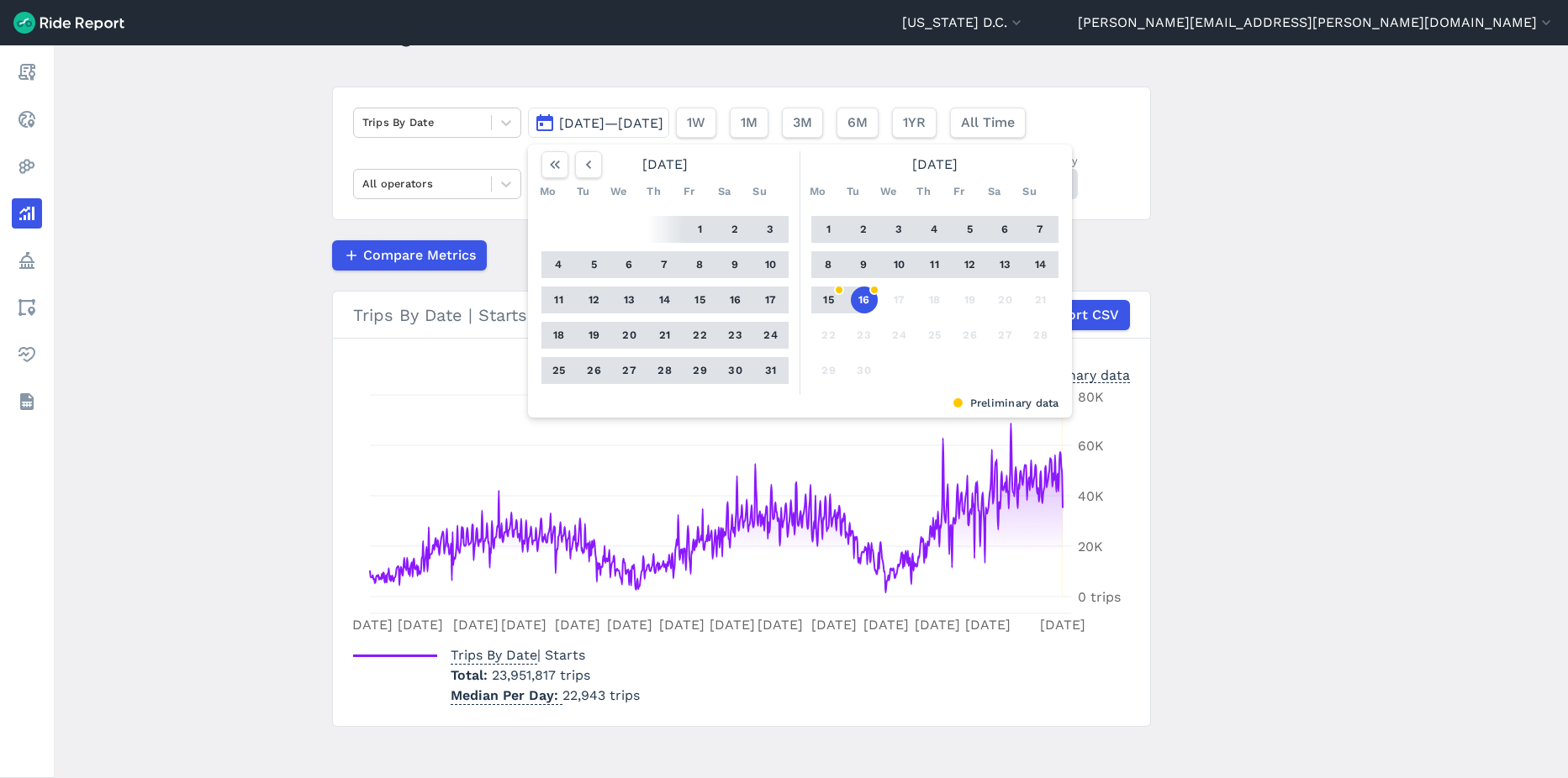
click at [866, 304] on button "16" at bounding box center [865, 300] width 27 height 27
click at [593, 165] on icon "button" at bounding box center [589, 164] width 17 height 17
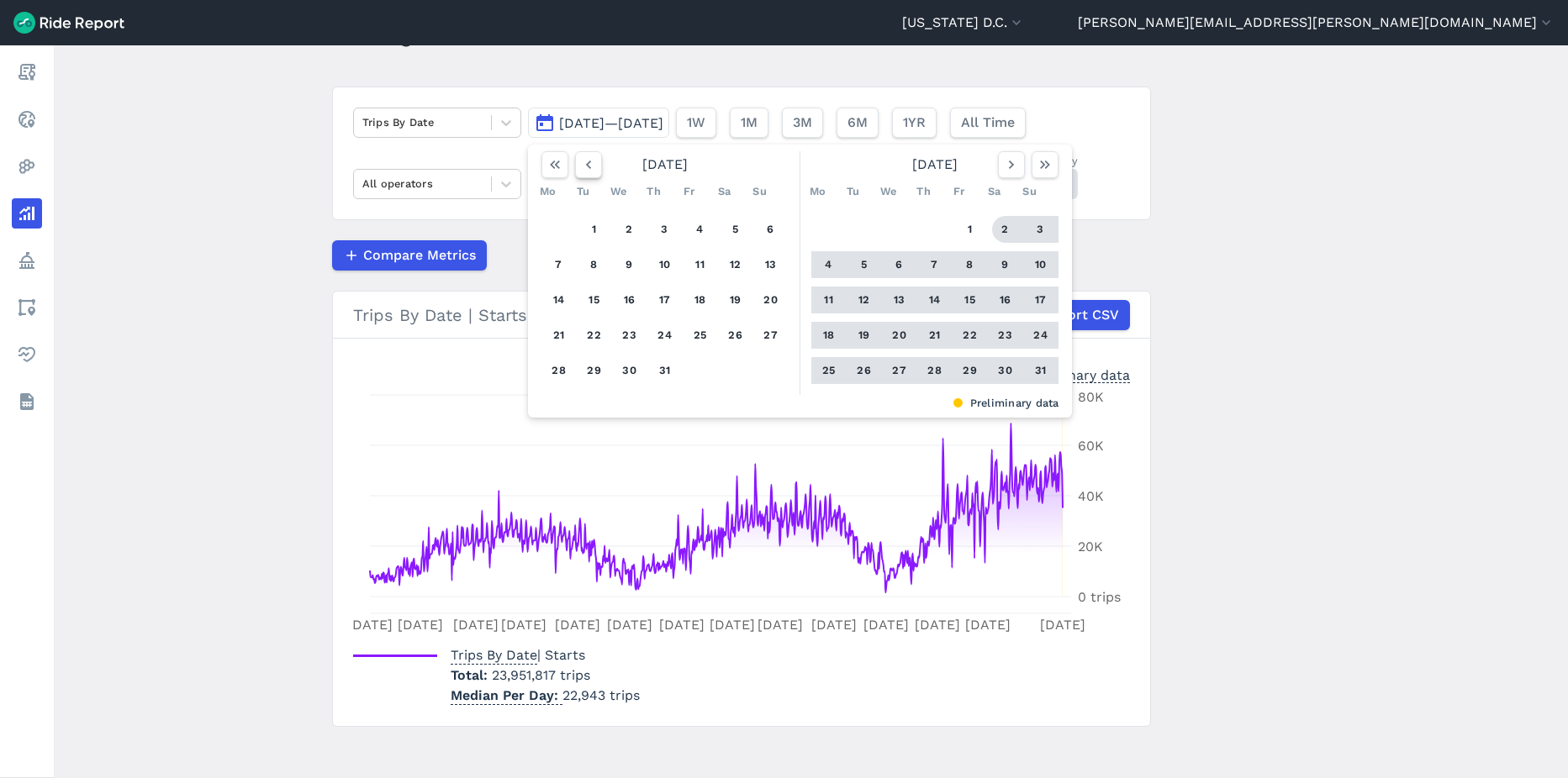
click at [593, 165] on icon "button" at bounding box center [589, 164] width 17 height 17
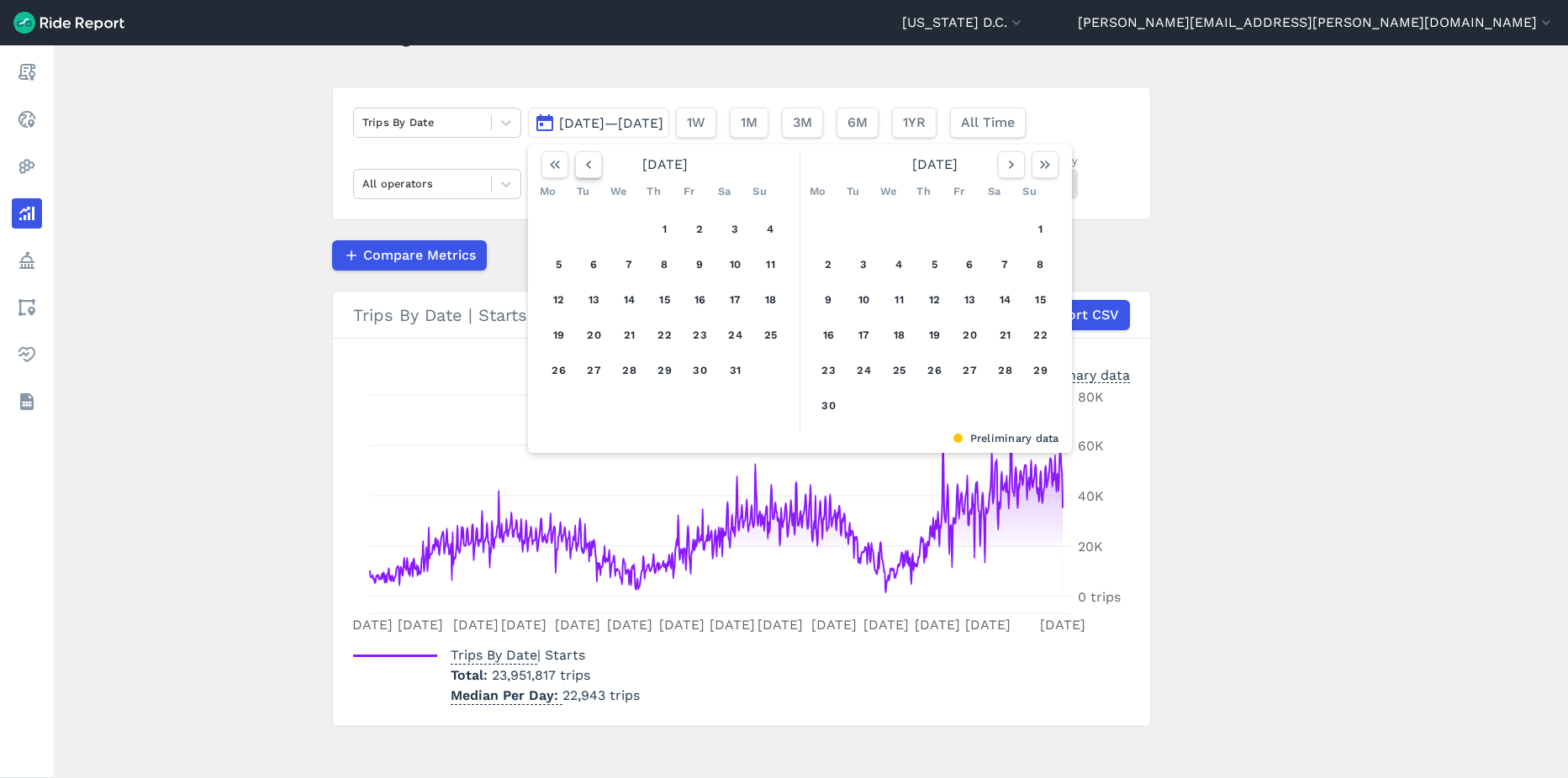
click at [593, 165] on icon "button" at bounding box center [589, 164] width 17 height 17
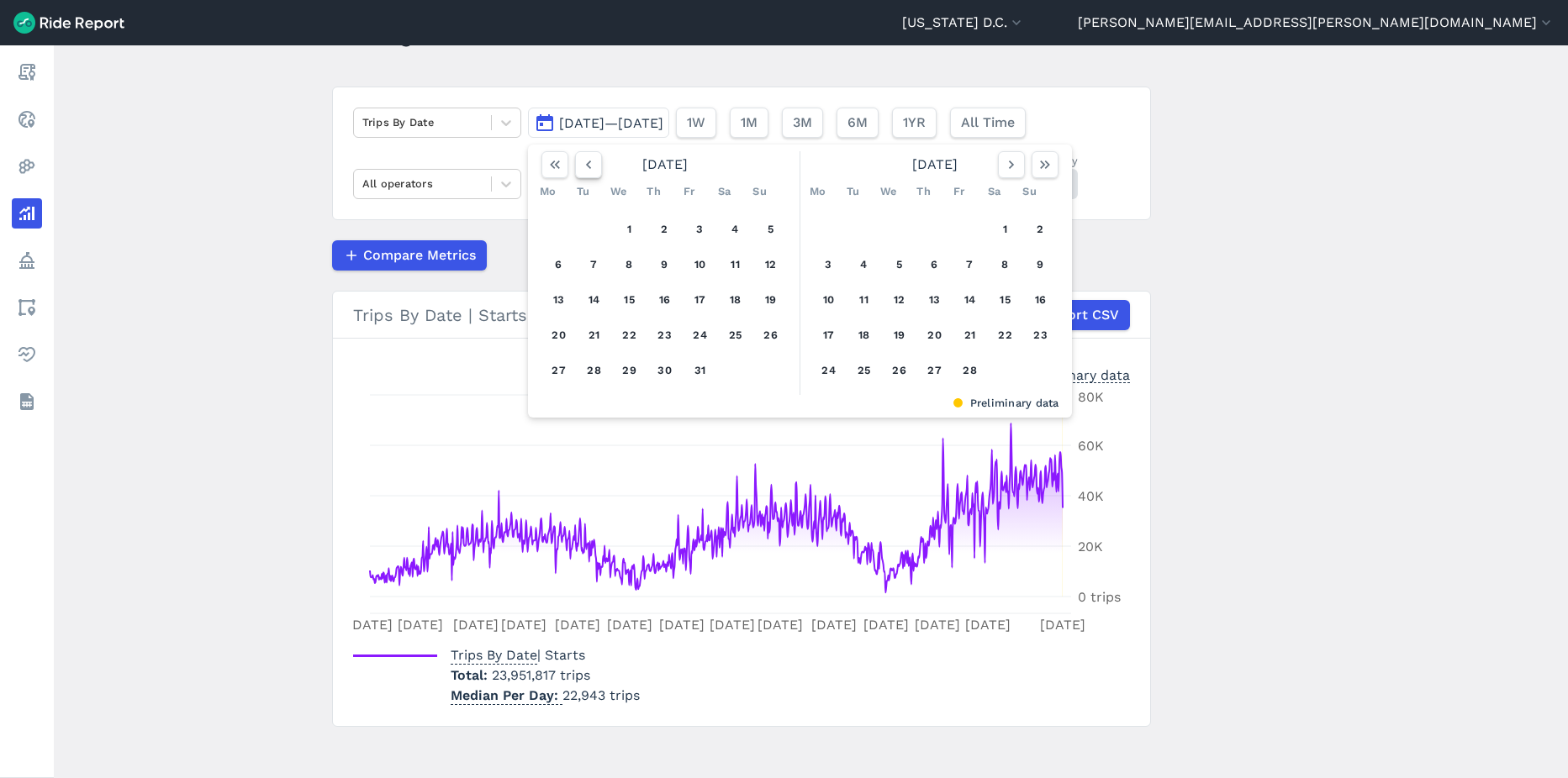
click at [593, 165] on icon "button" at bounding box center [589, 164] width 17 height 17
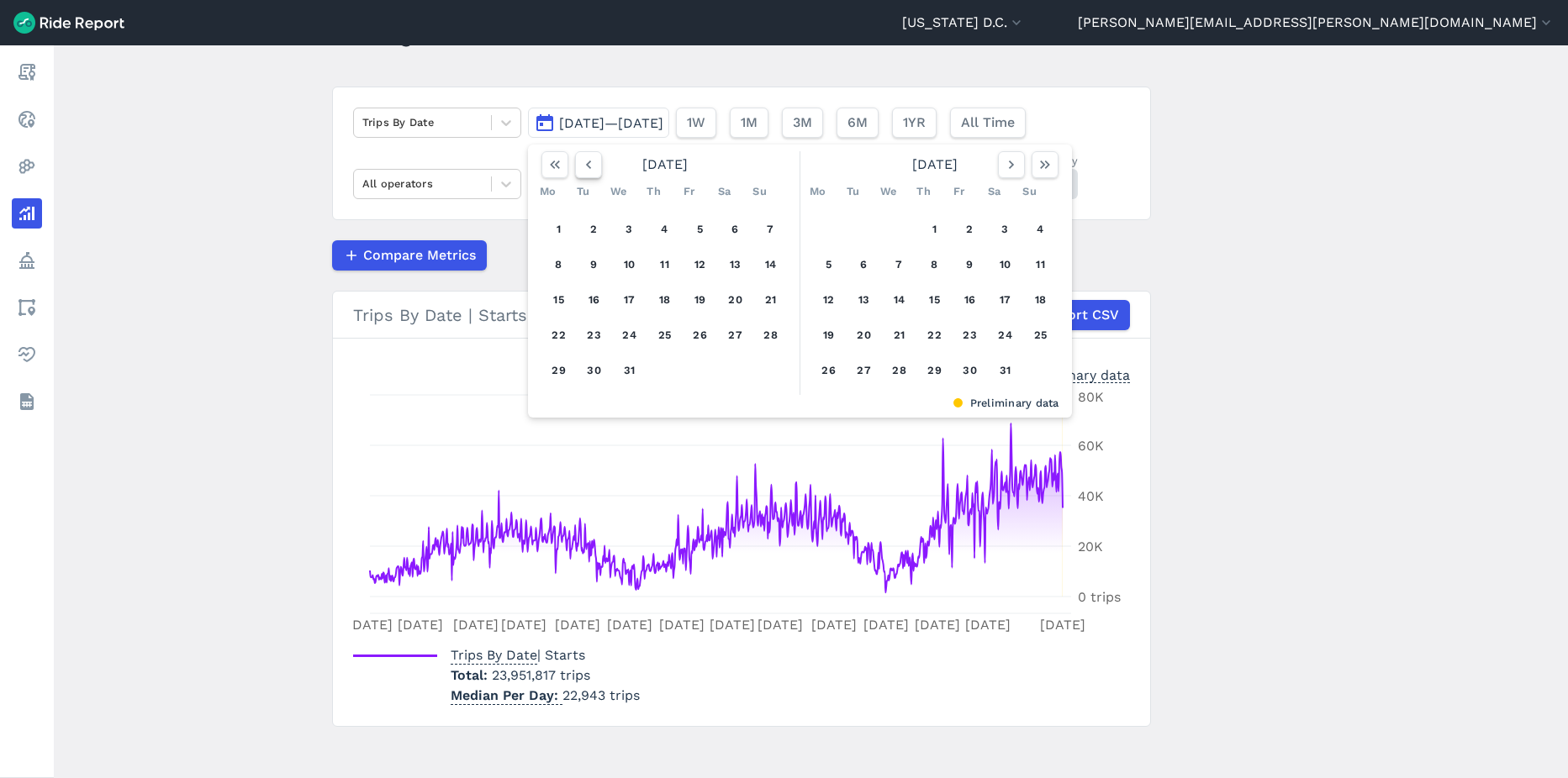
click at [593, 165] on icon "button" at bounding box center [589, 164] width 17 height 17
click at [1015, 166] on icon "button" at bounding box center [1012, 164] width 17 height 17
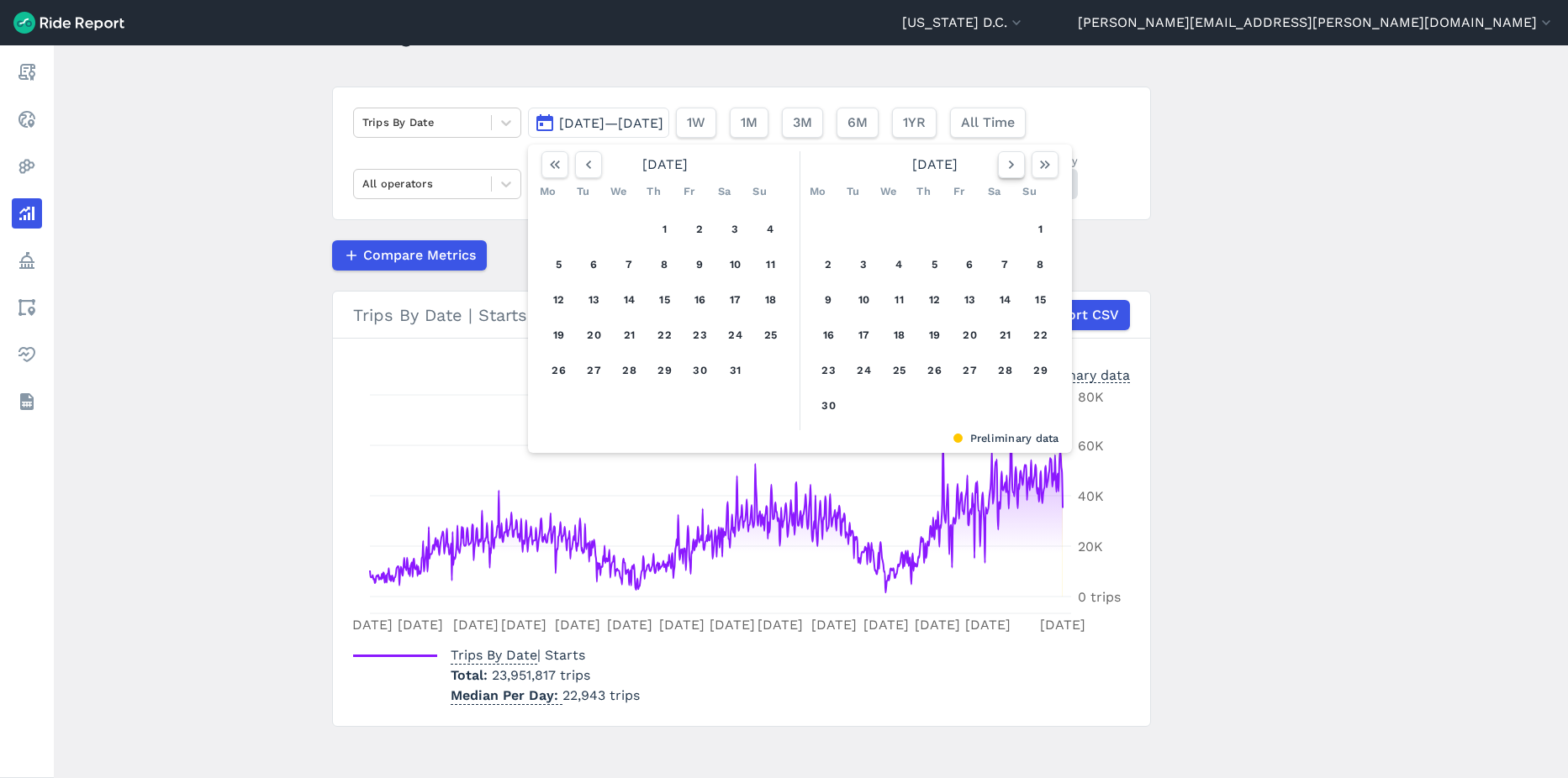
click at [1015, 166] on icon "button" at bounding box center [1012, 164] width 17 height 17
click at [1015, 167] on icon "button" at bounding box center [1012, 164] width 17 height 17
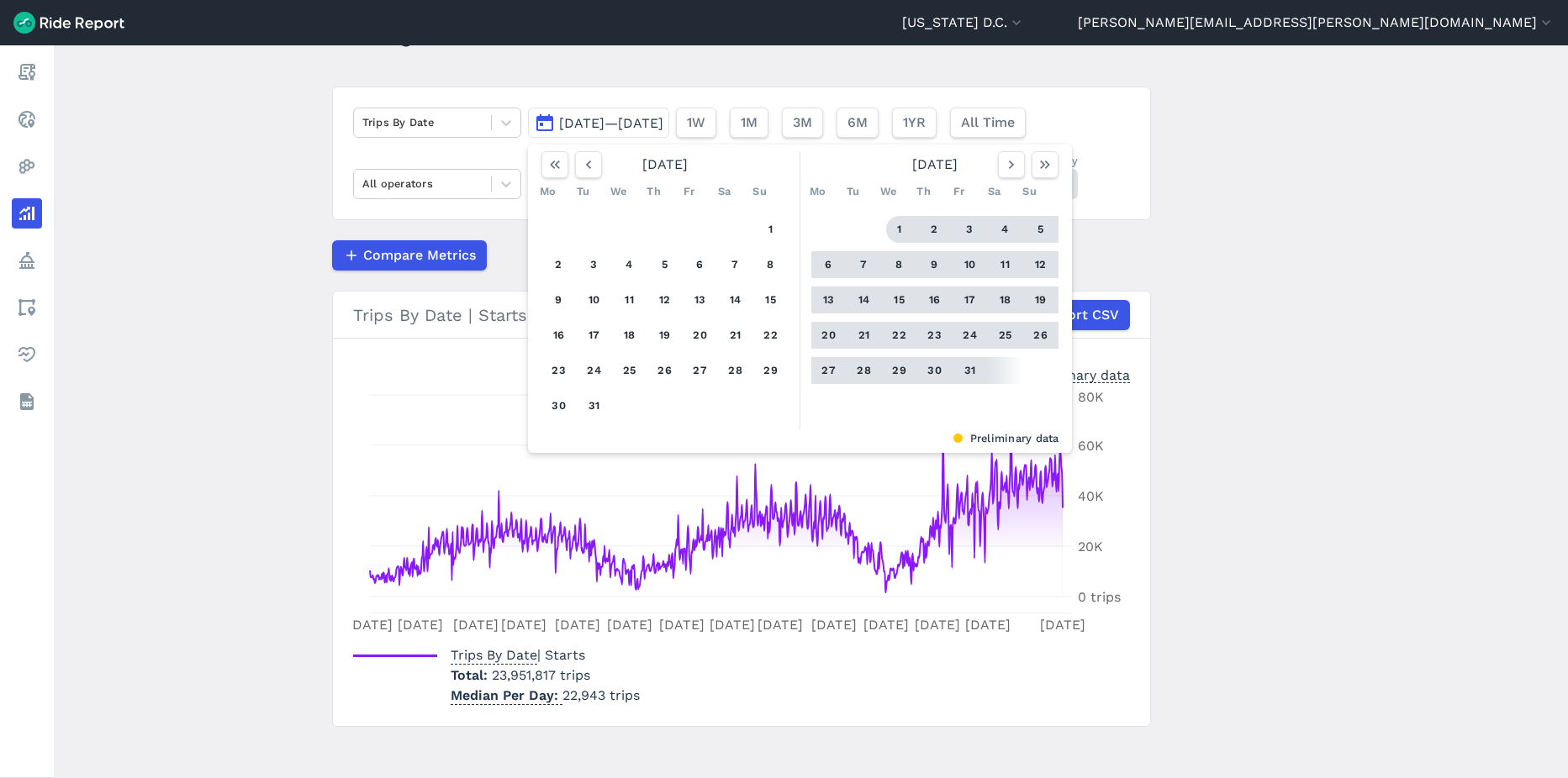
click at [898, 228] on button "1" at bounding box center [900, 229] width 27 height 27
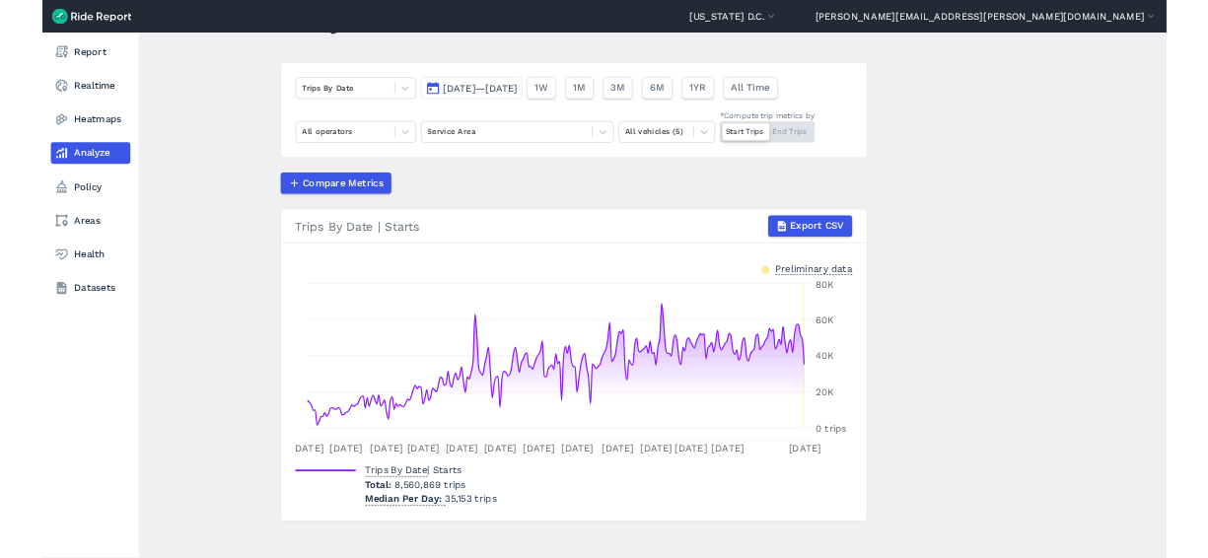
scroll to position [99, 0]
